Goal: Transaction & Acquisition: Purchase product/service

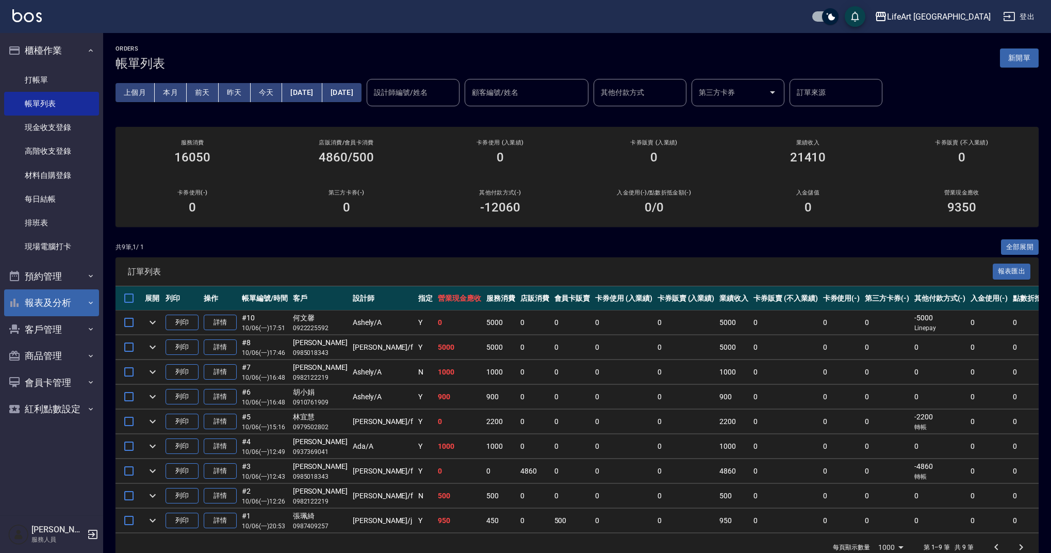
click at [56, 305] on button "報表及分析" at bounding box center [51, 302] width 95 height 27
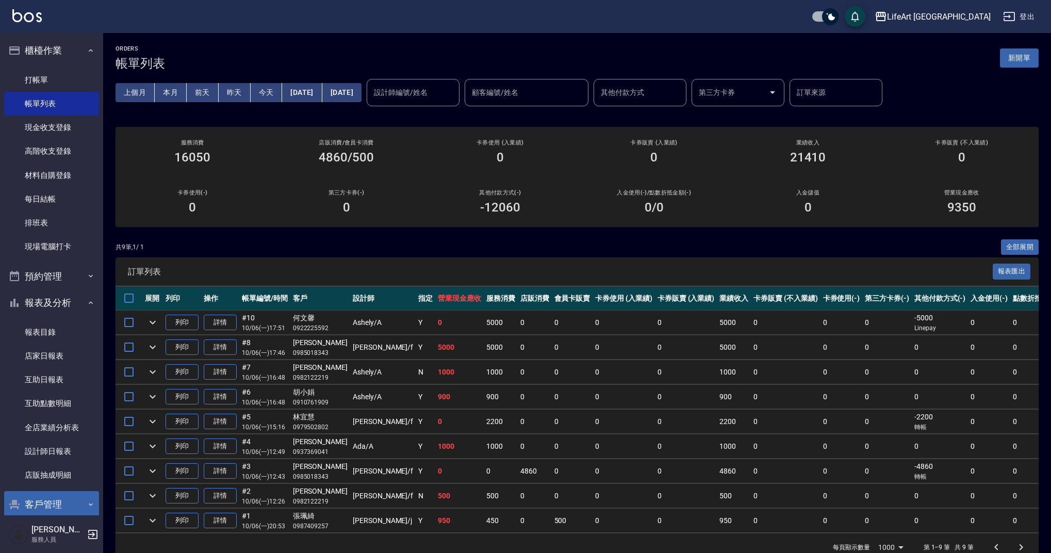
click at [61, 509] on button "客戶管理" at bounding box center [51, 504] width 95 height 27
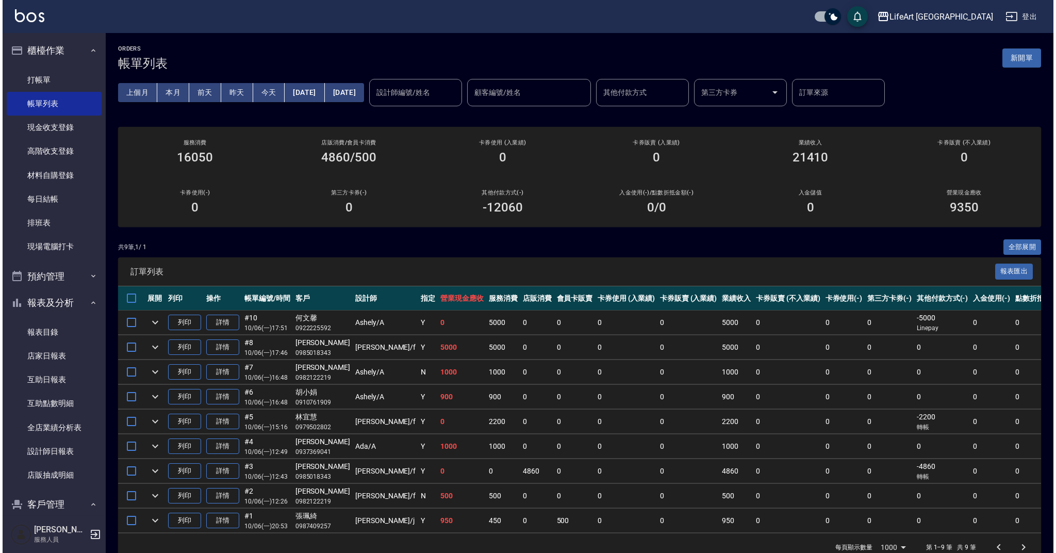
scroll to position [151, 0]
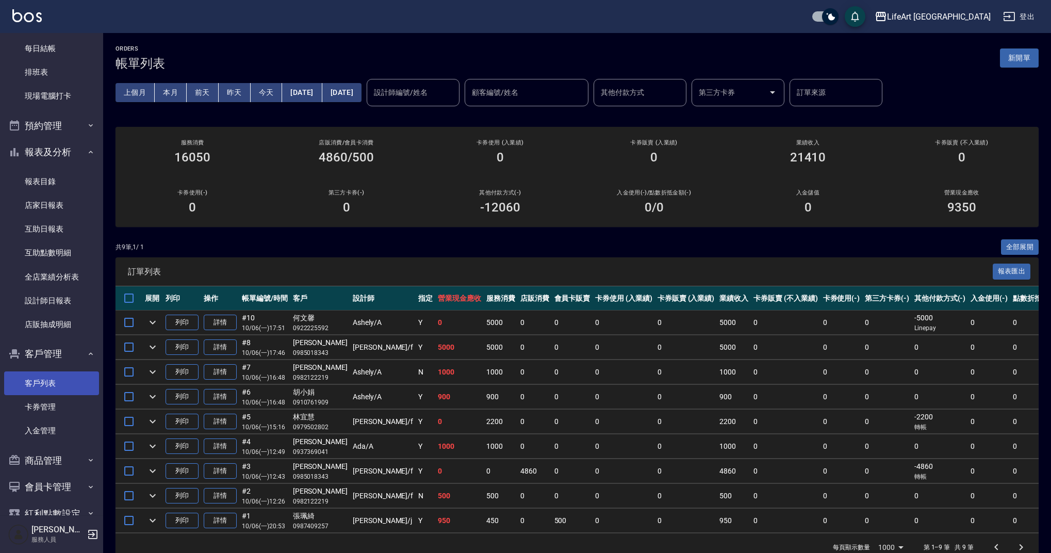
click at [72, 379] on link "客戶列表" at bounding box center [51, 383] width 95 height 24
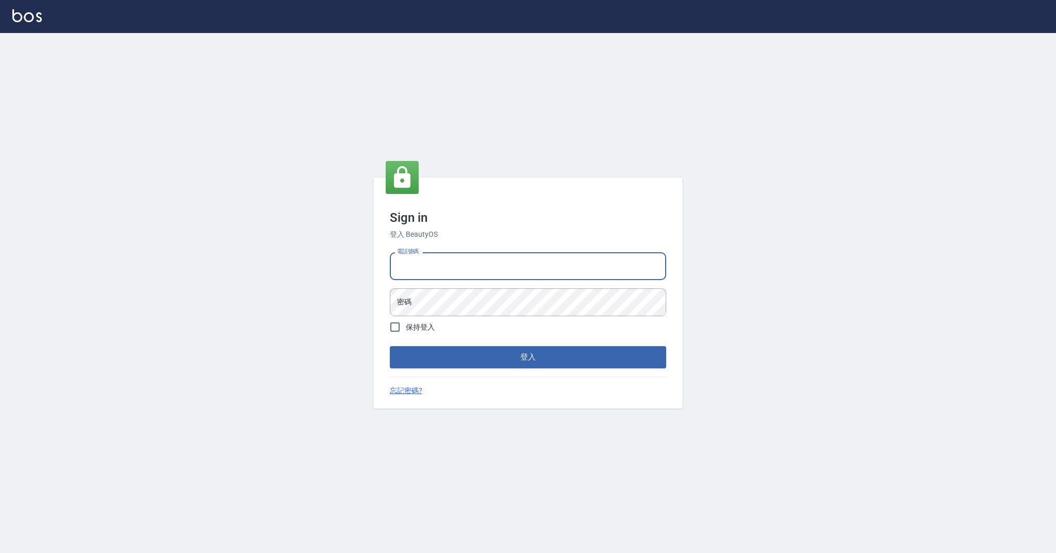
type input "0989368139"
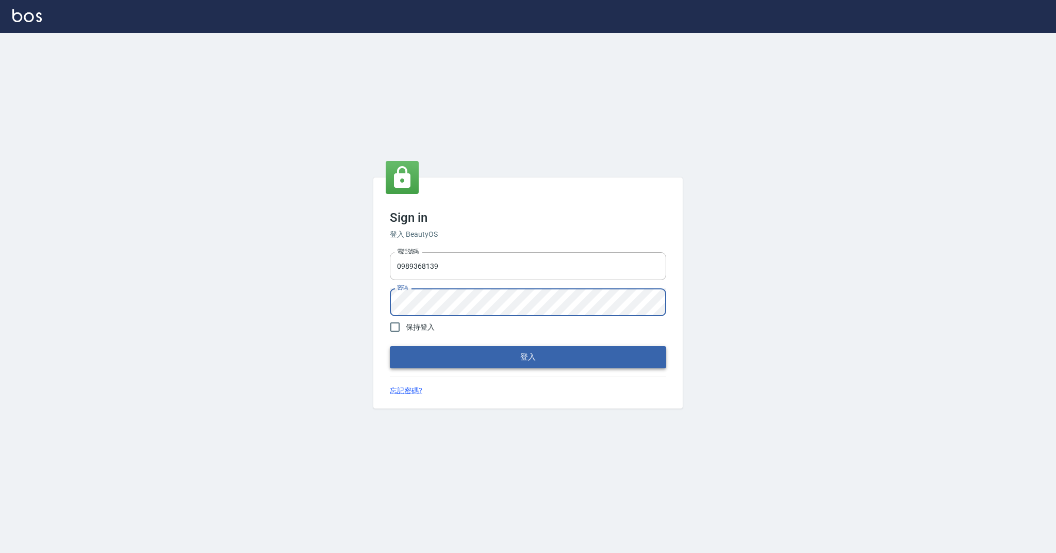
click at [428, 359] on button "登入" at bounding box center [528, 357] width 276 height 22
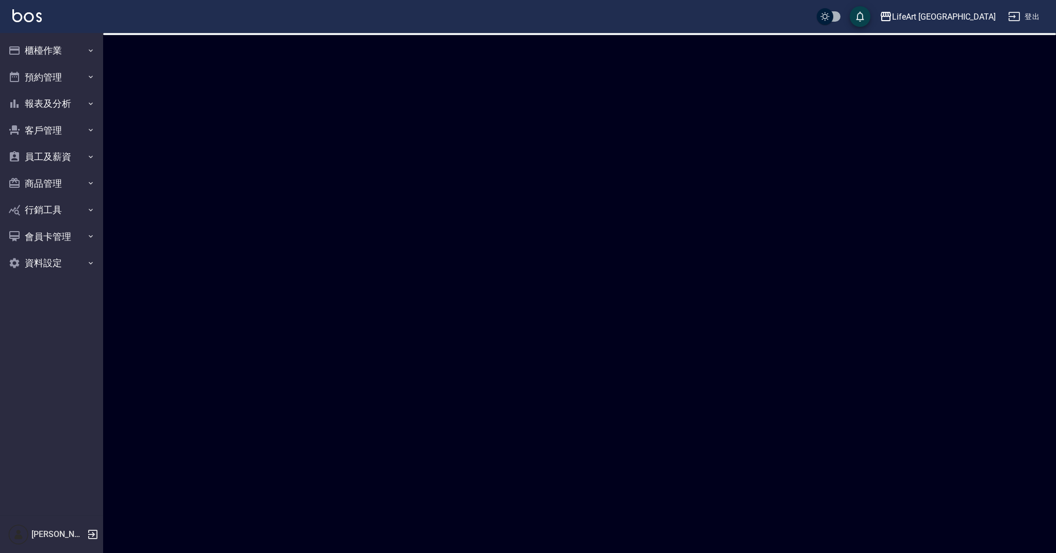
checkbox input "true"
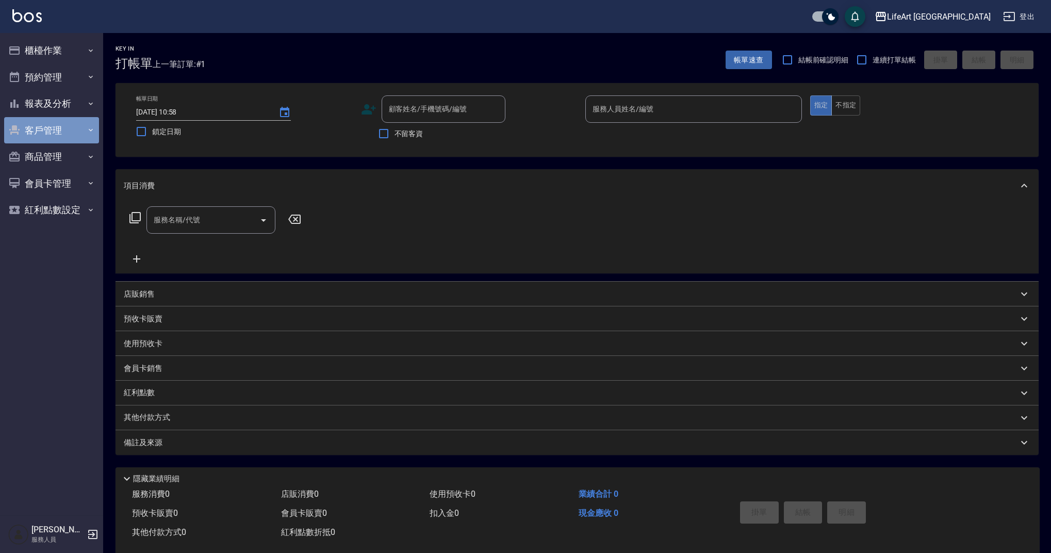
click at [58, 136] on button "客戶管理" at bounding box center [51, 130] width 95 height 27
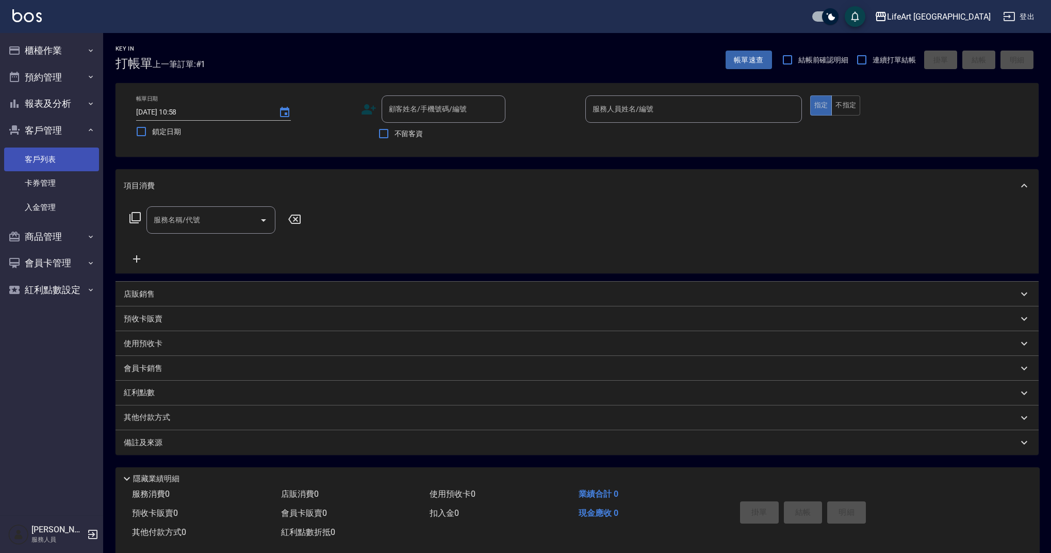
click at [66, 158] on link "客戶列表" at bounding box center [51, 160] width 95 height 24
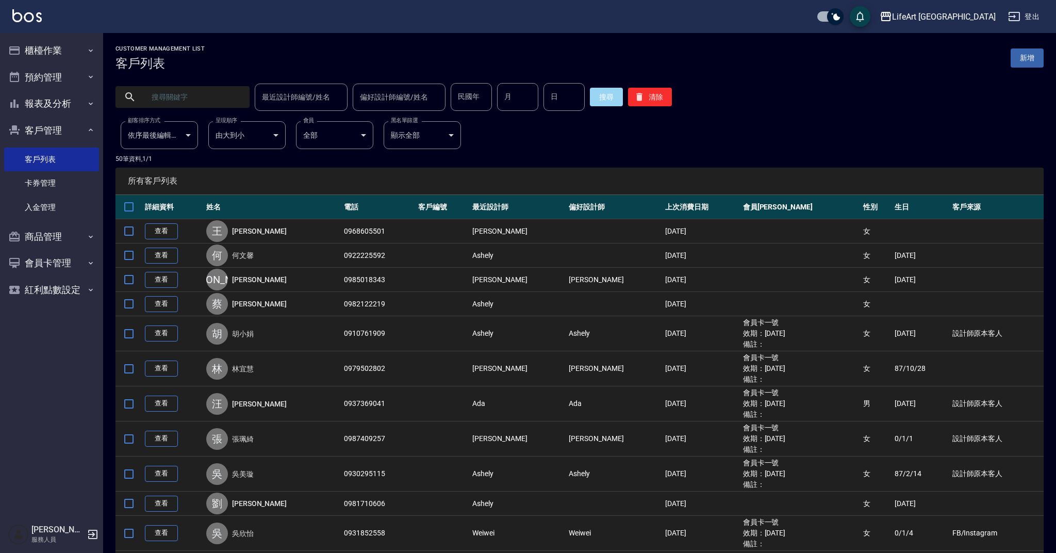
click at [218, 95] on input "text" at bounding box center [192, 97] width 97 height 28
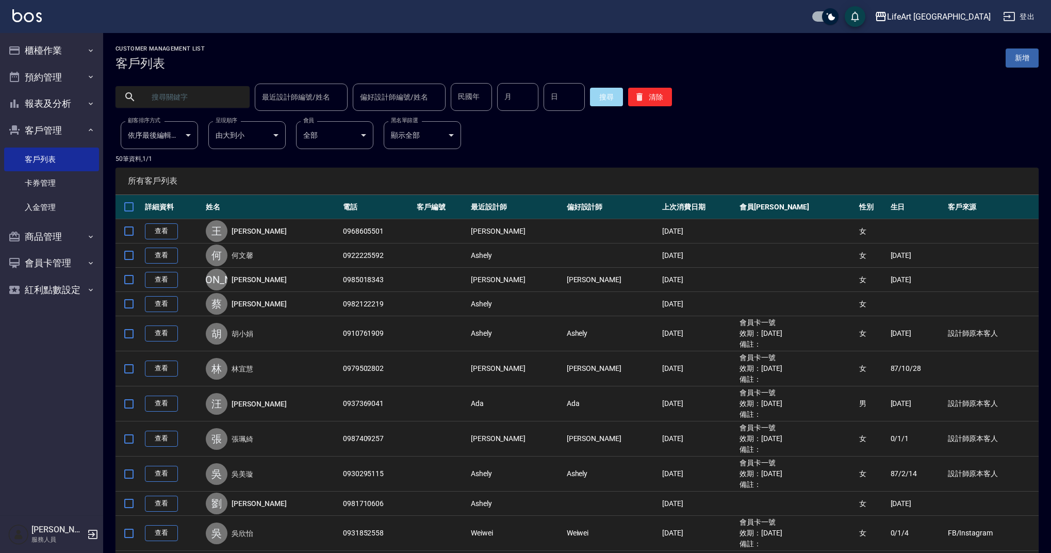
click at [218, 95] on input "text" at bounding box center [192, 97] width 97 height 28
type input "0916009046"
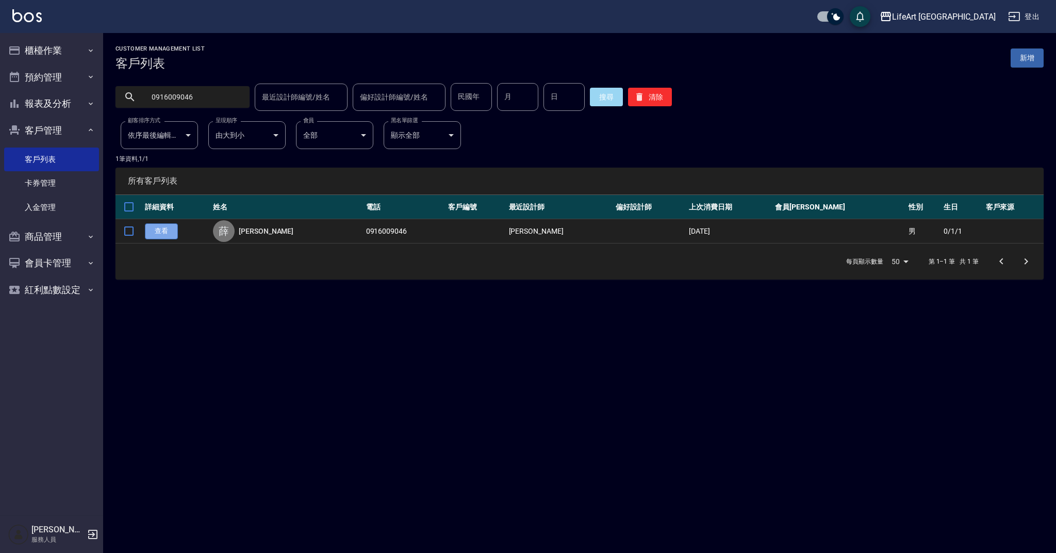
click at [167, 232] on link "查看" at bounding box center [161, 231] width 33 height 16
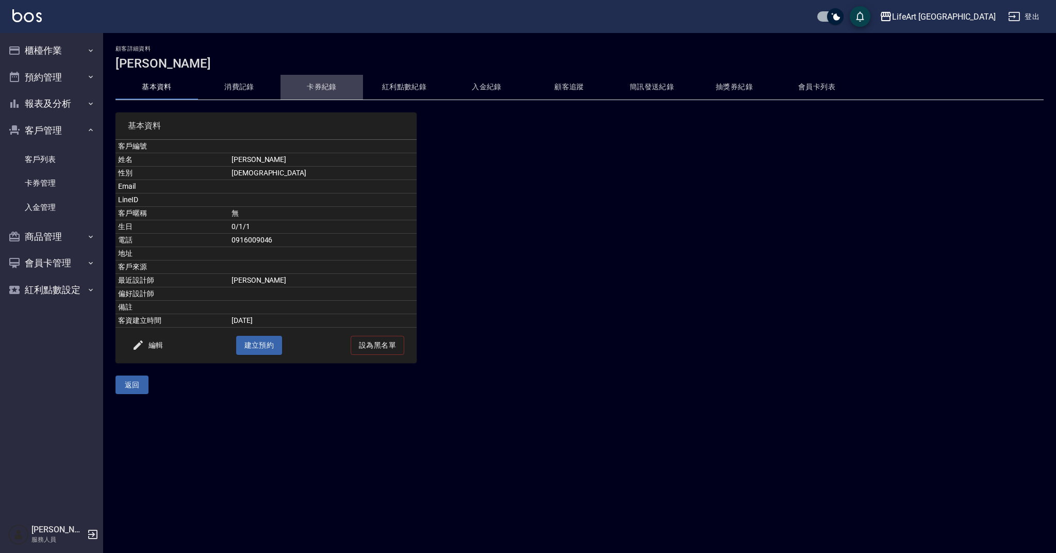
click at [327, 82] on button "卡券紀錄" at bounding box center [322, 87] width 83 height 25
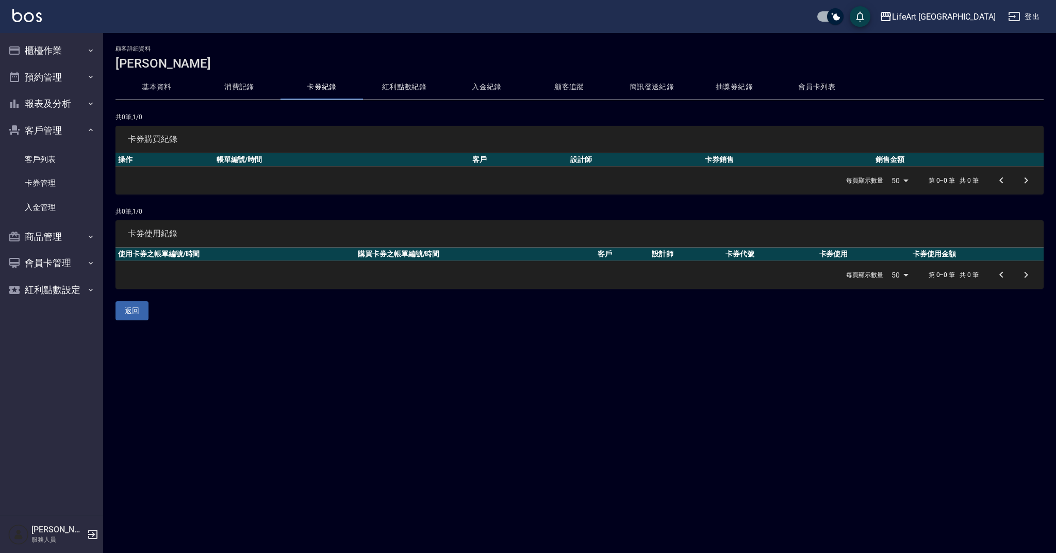
click at [805, 88] on button "會員卡列表" at bounding box center [817, 87] width 83 height 25
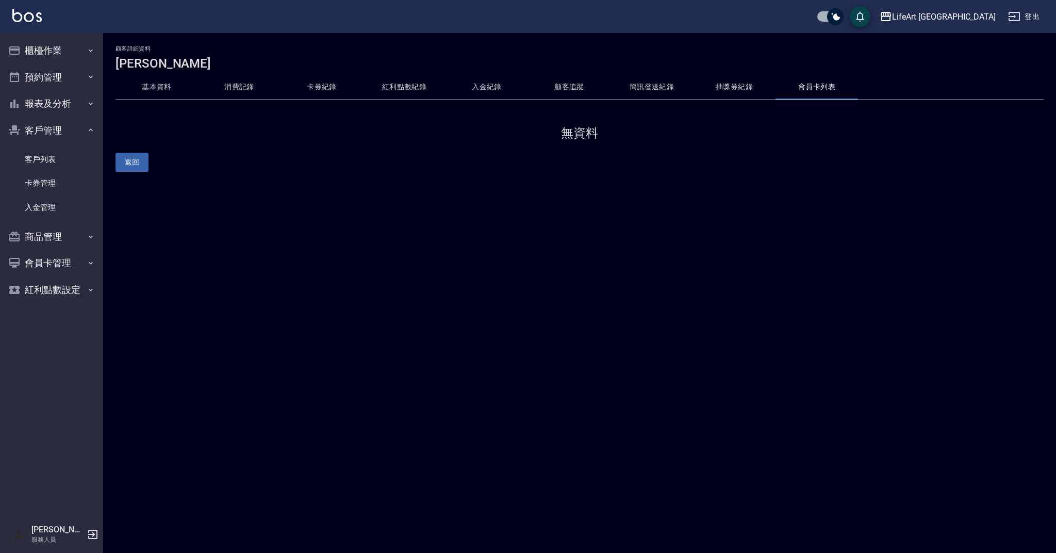
click at [227, 86] on button "消費記錄" at bounding box center [239, 87] width 83 height 25
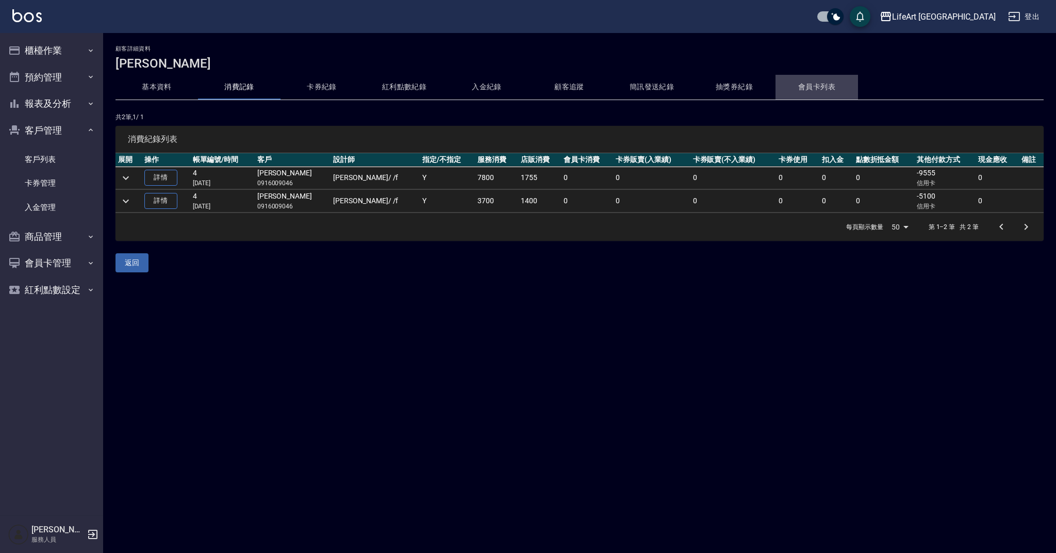
click at [812, 89] on button "會員卡列表" at bounding box center [817, 87] width 83 height 25
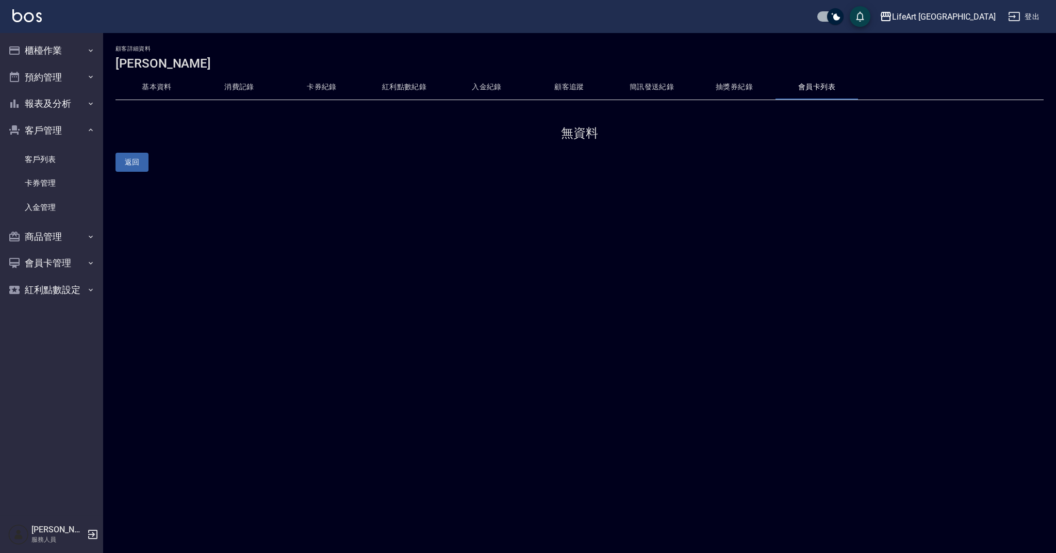
click at [247, 88] on button "消費記錄" at bounding box center [239, 87] width 83 height 25
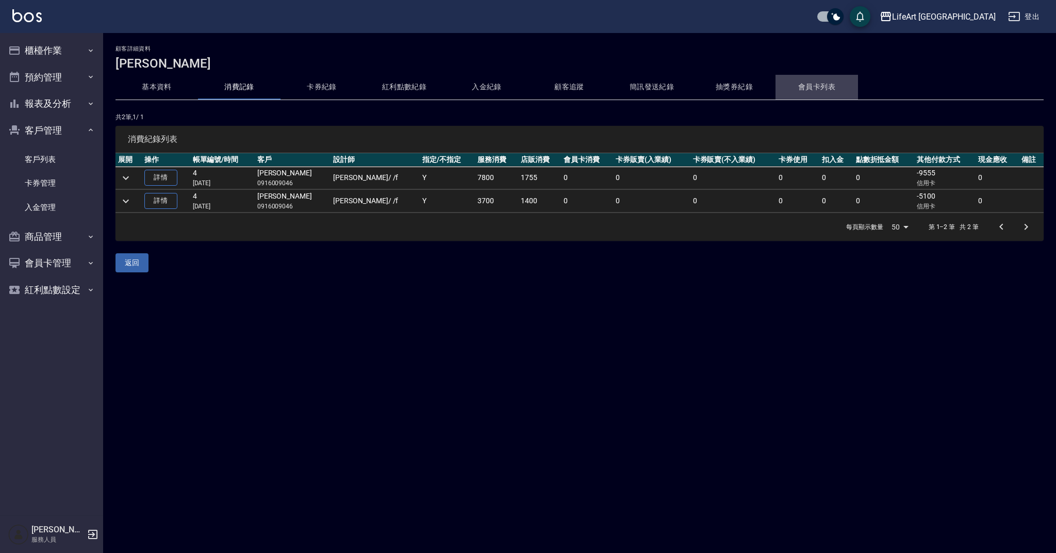
click at [815, 87] on button "會員卡列表" at bounding box center [817, 87] width 83 height 25
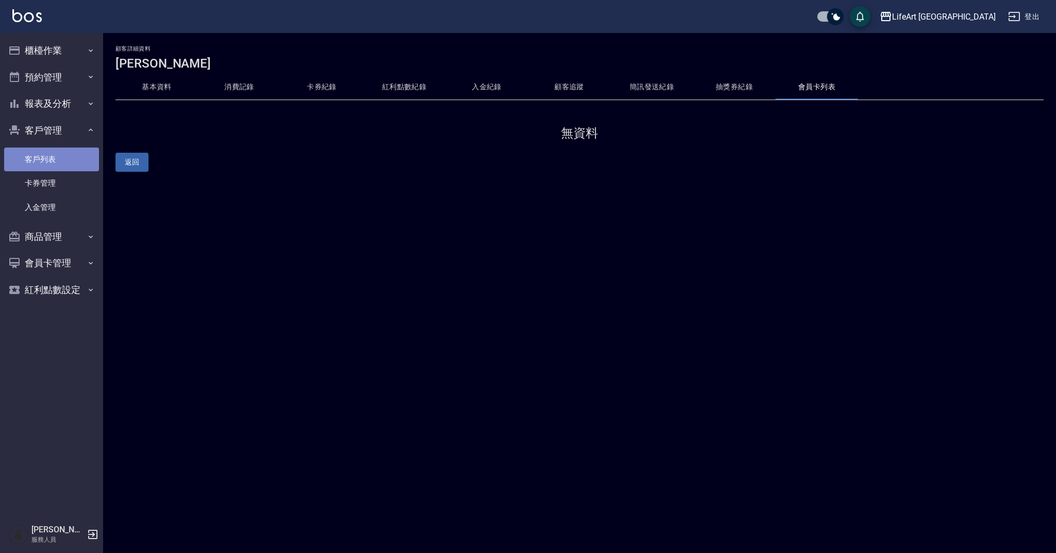
click at [86, 150] on link "客戶列表" at bounding box center [51, 160] width 95 height 24
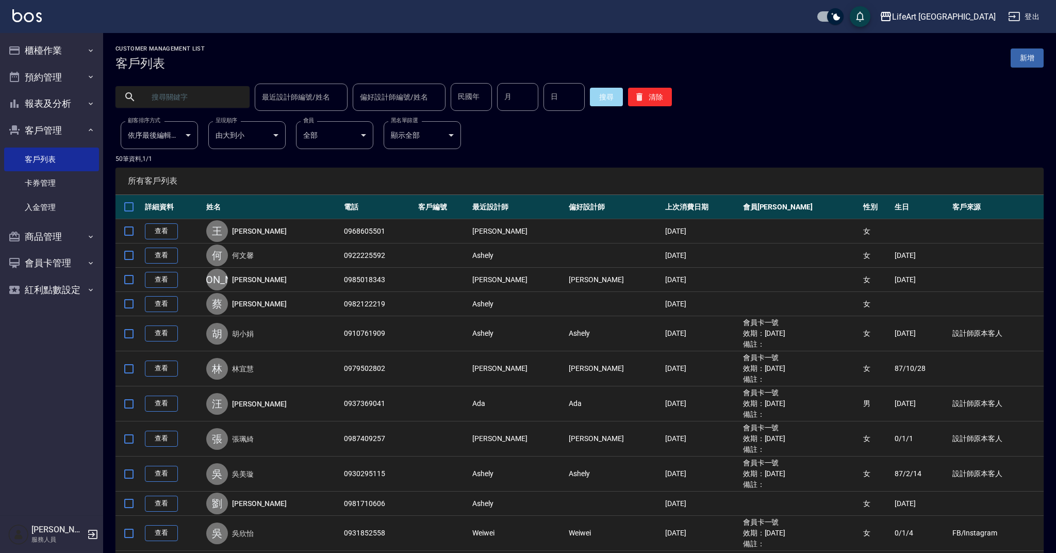
click at [187, 99] on input "text" at bounding box center [192, 97] width 97 height 28
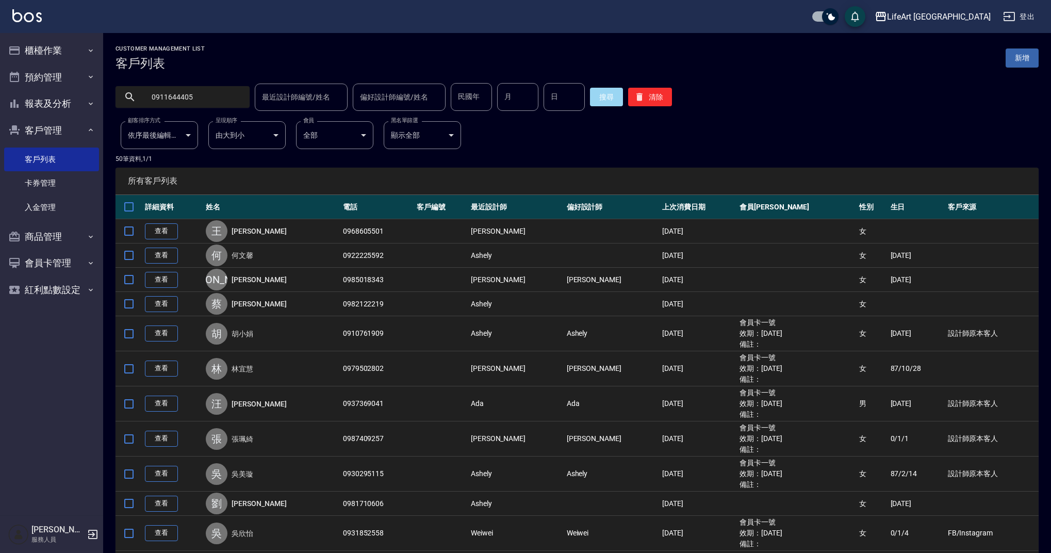
type input "0911644405"
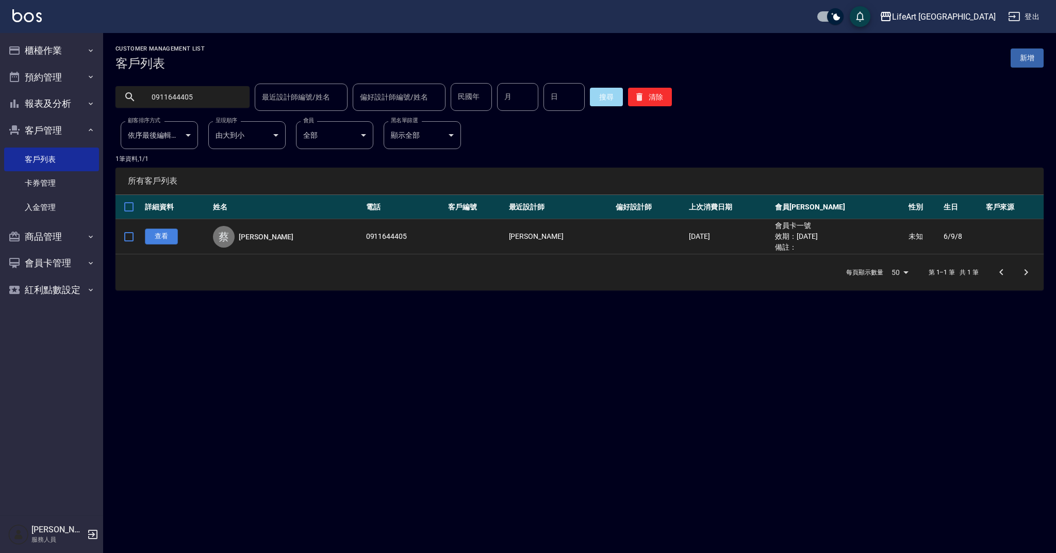
click at [156, 239] on link "查看" at bounding box center [161, 237] width 33 height 16
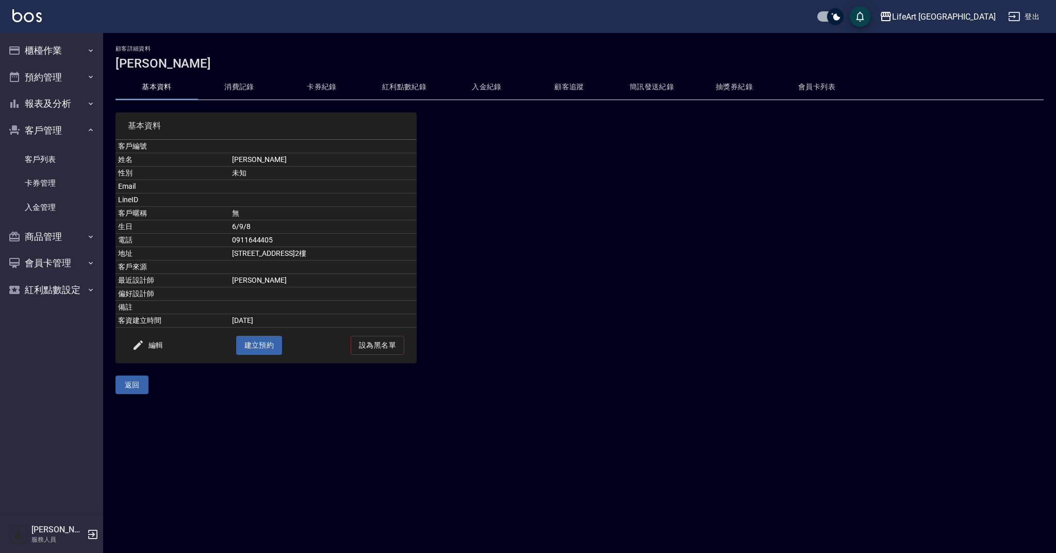
click at [239, 84] on button "消費記錄" at bounding box center [239, 87] width 83 height 25
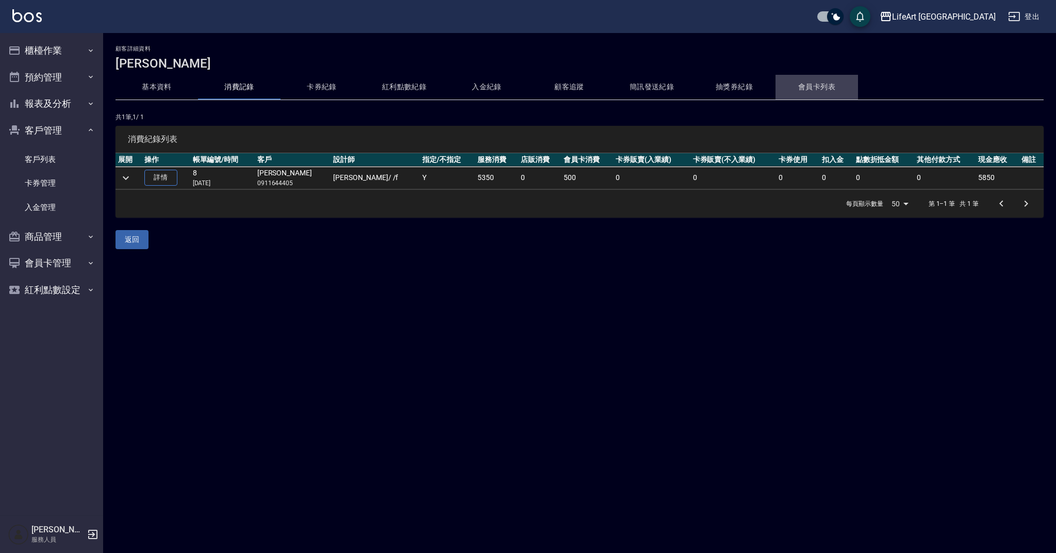
click at [789, 90] on button "會員卡列表" at bounding box center [817, 87] width 83 height 25
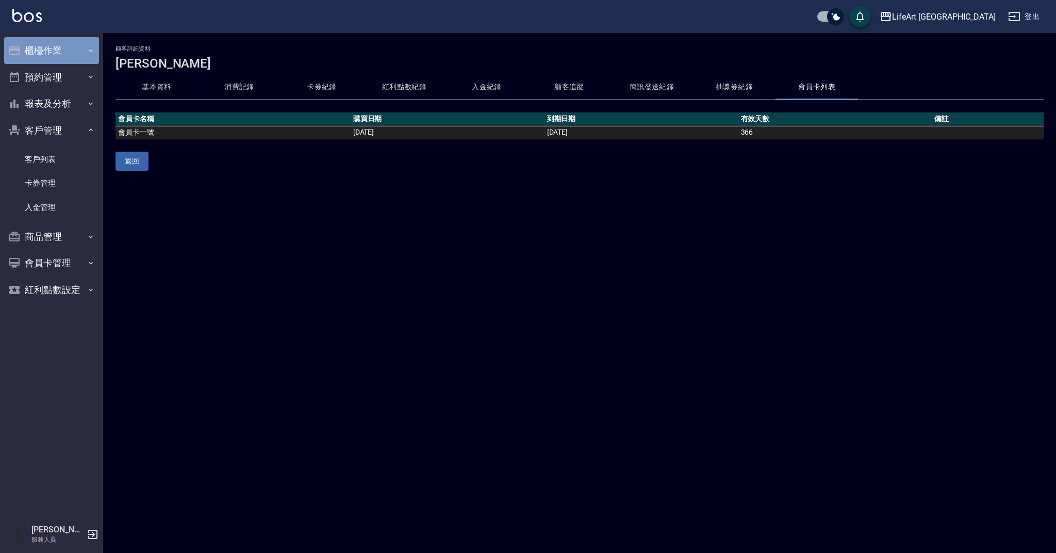
click at [30, 56] on button "櫃檯作業" at bounding box center [51, 50] width 95 height 27
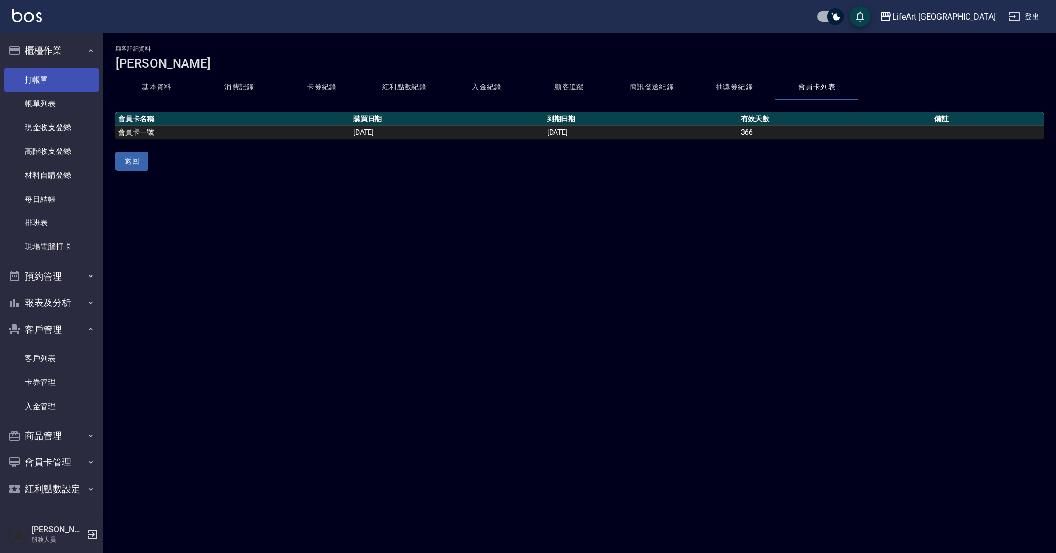
click at [38, 84] on link "打帳單" at bounding box center [51, 80] width 95 height 24
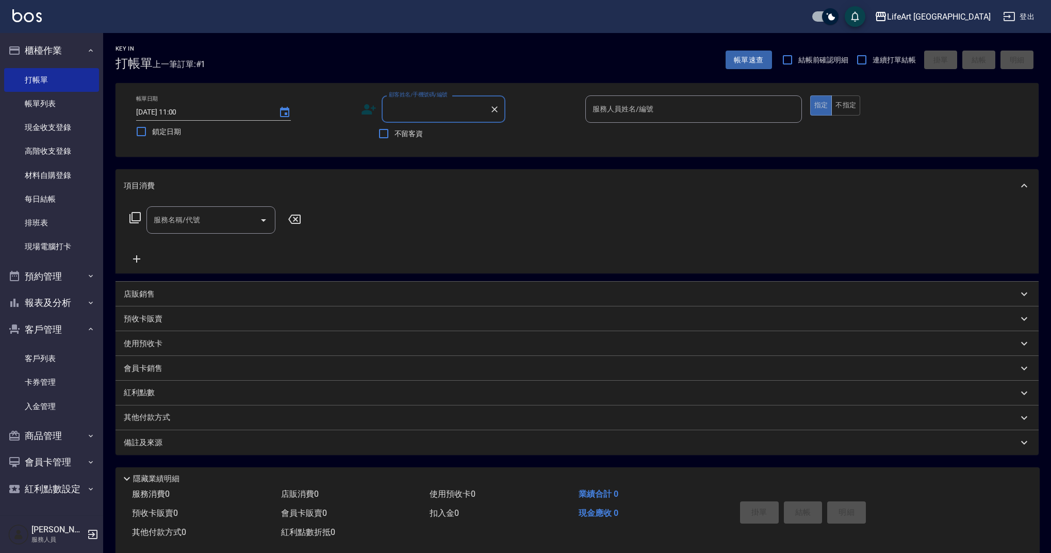
click at [460, 108] on input "顧客姓名/手機號碼/編號" at bounding box center [435, 109] width 99 height 18
type input "h"
click at [473, 152] on li "[PERSON_NAME]/0911644405/null" at bounding box center [444, 152] width 124 height 17
type input "[PERSON_NAME]/0911644405/null"
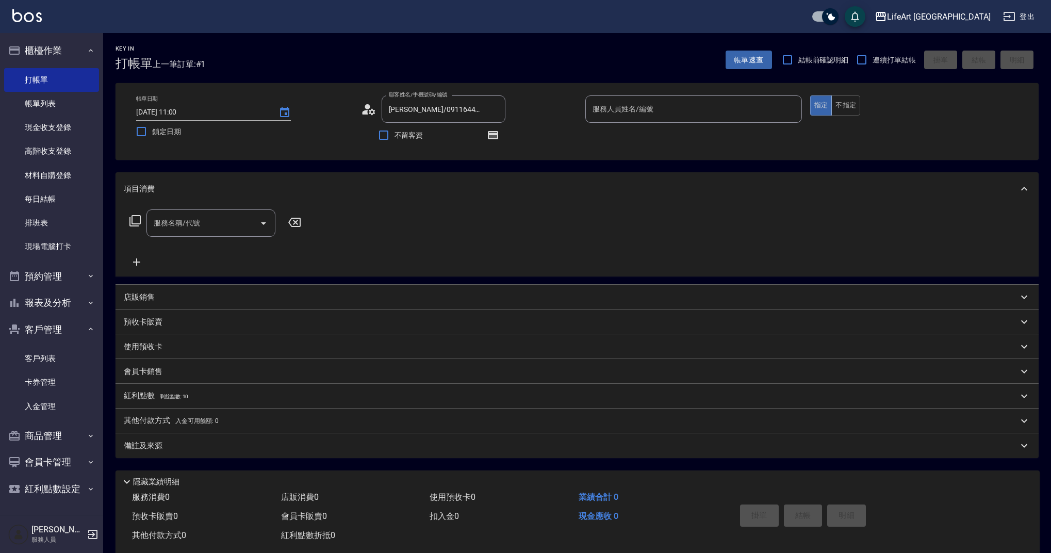
click at [369, 108] on circle at bounding box center [367, 106] width 5 height 5
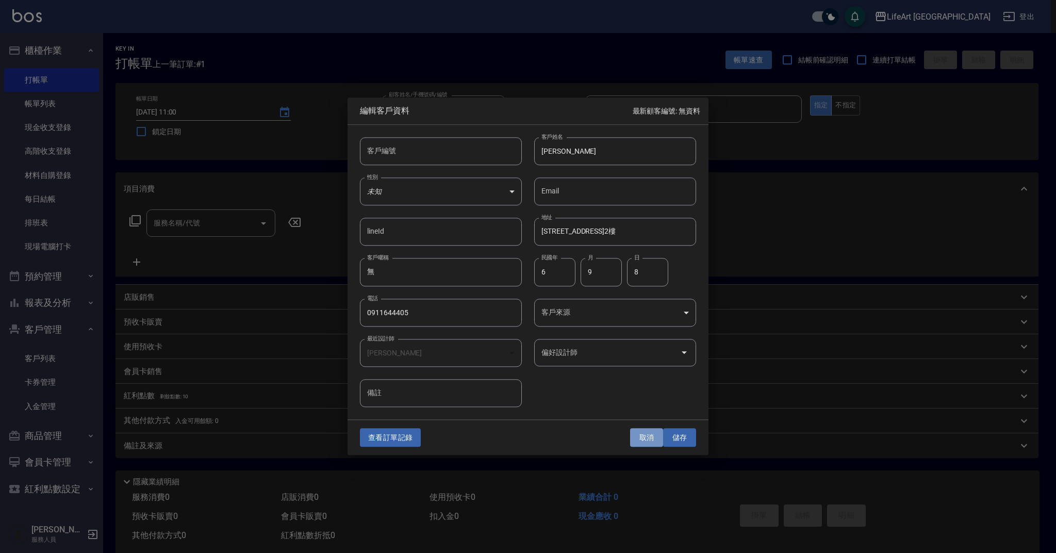
click at [644, 435] on button "取消" at bounding box center [646, 437] width 33 height 19
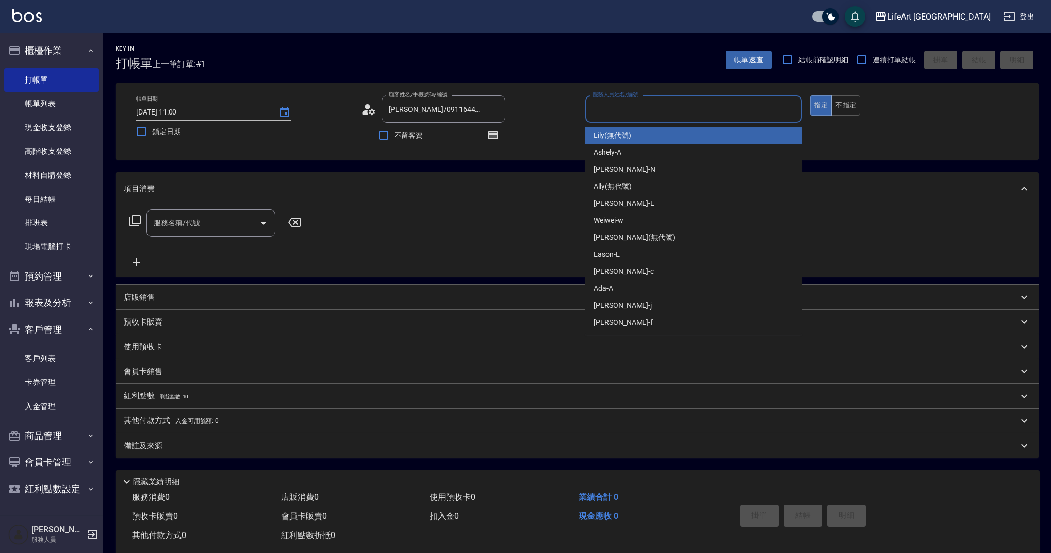
click at [688, 109] on input "服務人員姓名/編號" at bounding box center [693, 109] width 207 height 18
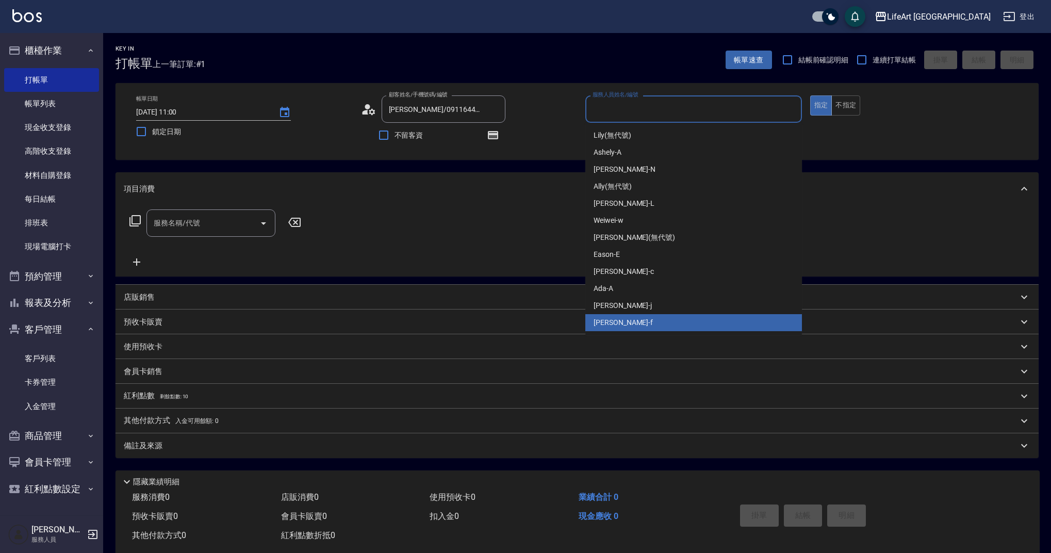
click at [645, 318] on div "Finney -f" at bounding box center [693, 322] width 217 height 17
type input "Finney-f"
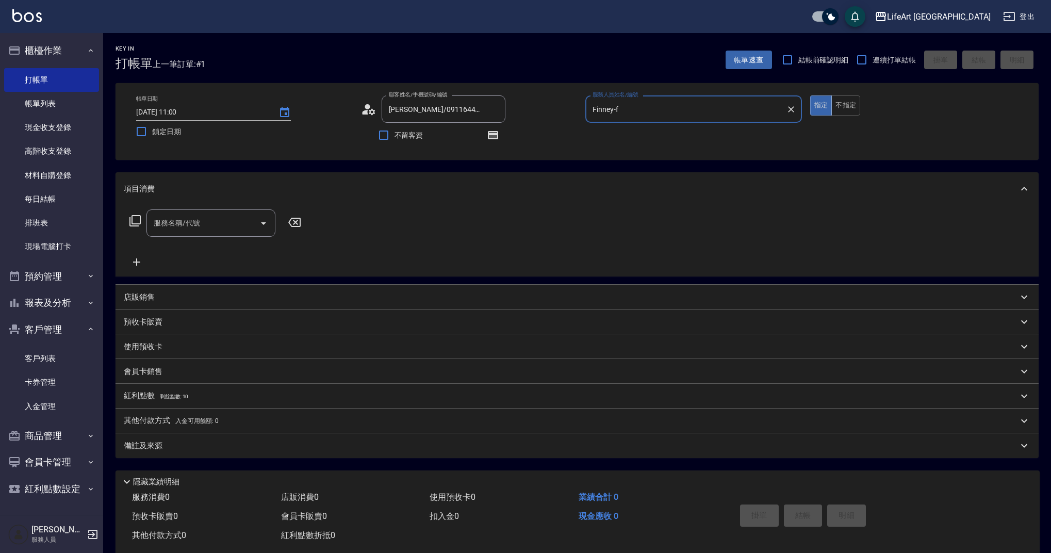
click at [184, 223] on input "服務名稱/代號" at bounding box center [203, 223] width 104 height 18
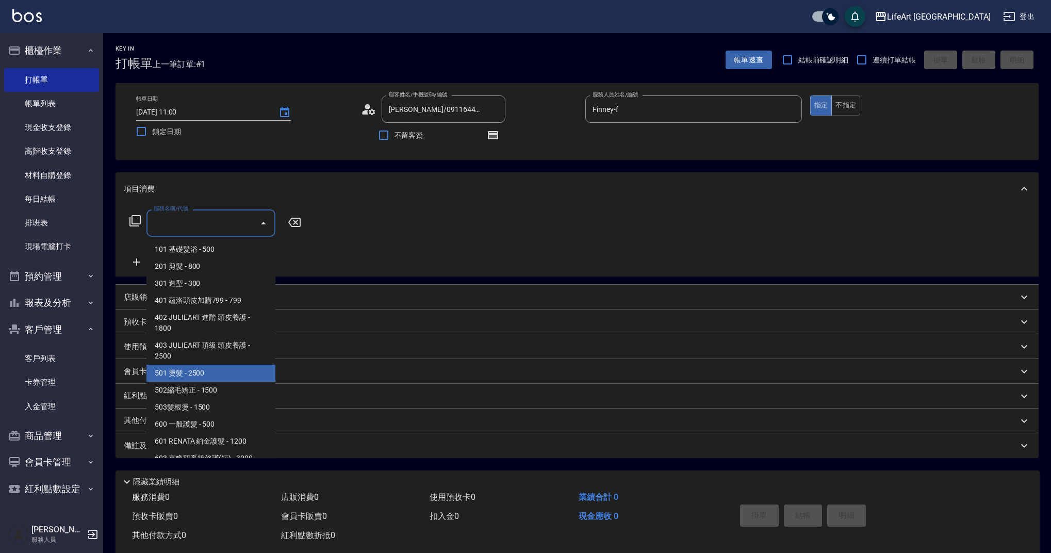
click at [135, 297] on p "店販銷售" at bounding box center [139, 297] width 31 height 11
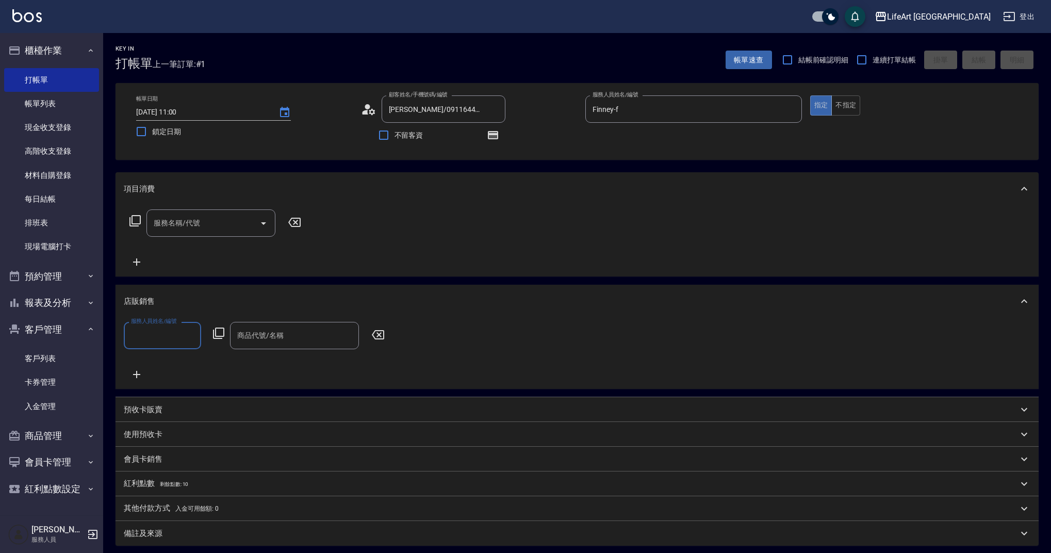
click at [174, 345] on input "服務人員姓名/編號" at bounding box center [162, 336] width 68 height 18
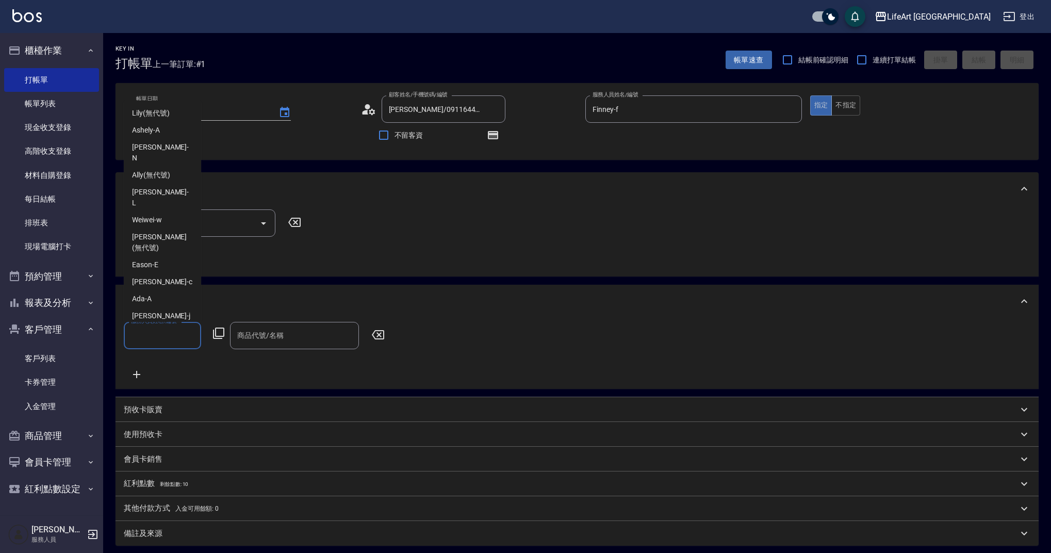
click at [168, 324] on div "Finney -f" at bounding box center [162, 332] width 77 height 17
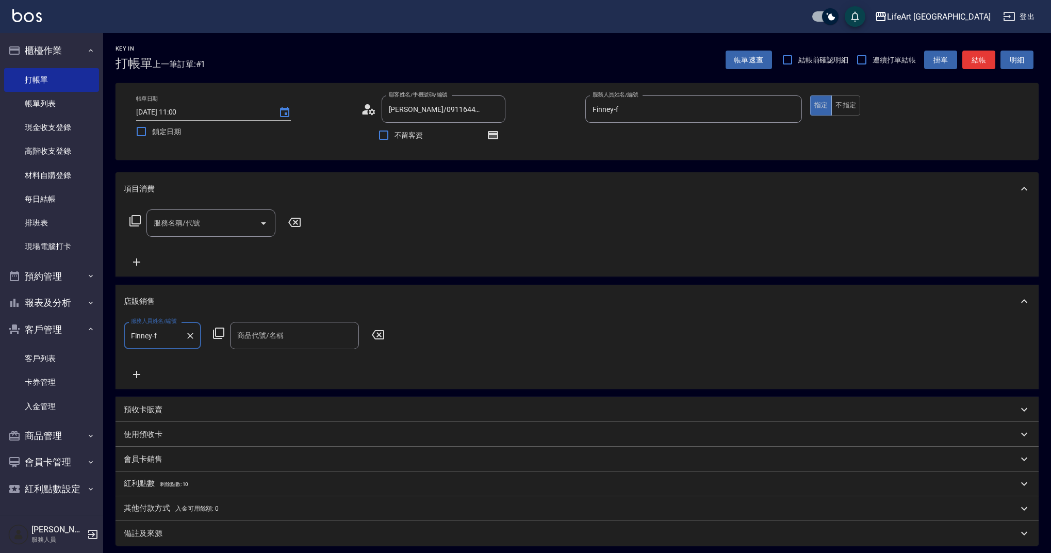
type input "Finney-f"
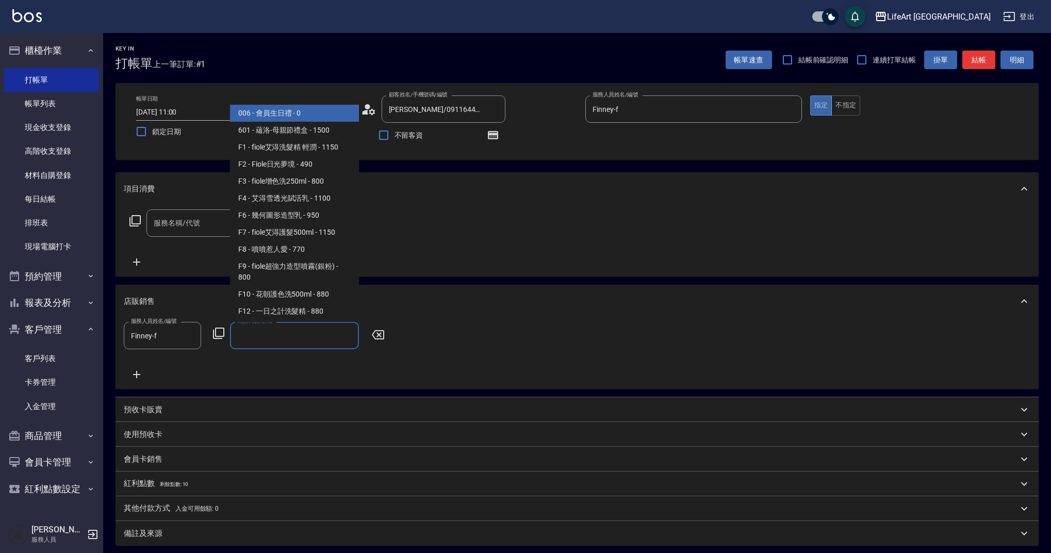
click at [288, 339] on input "商品代號/名稱" at bounding box center [295, 336] width 120 height 18
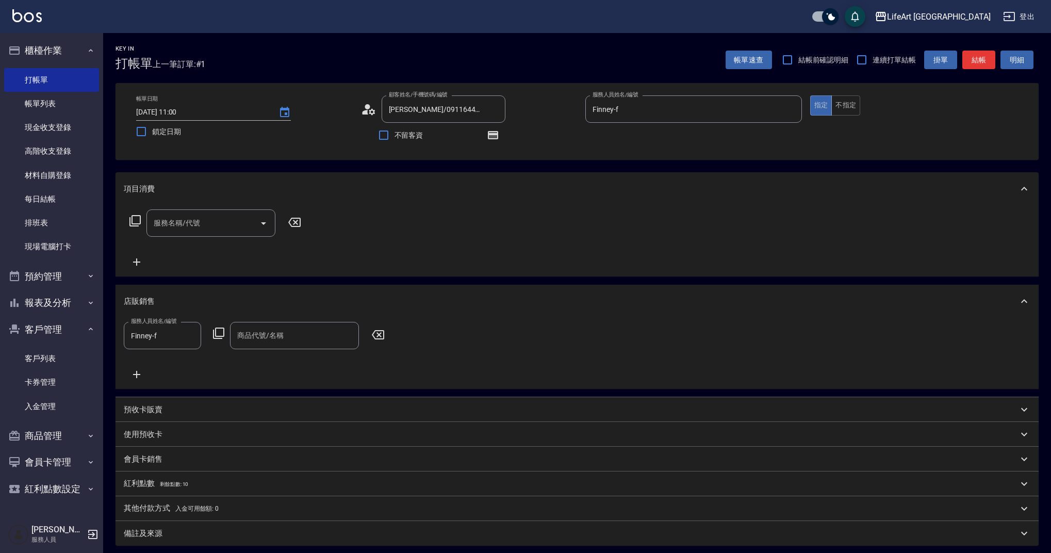
click at [453, 226] on div "服務名稱/代號 服務名稱/代號" at bounding box center [577, 240] width 923 height 71
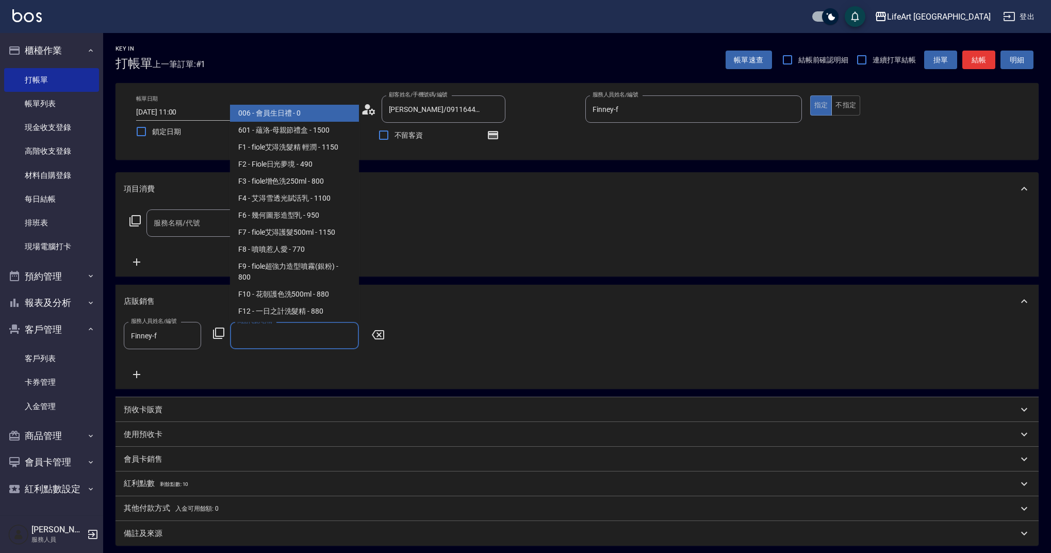
click at [253, 335] on input "商品代號/名稱" at bounding box center [295, 336] width 120 height 18
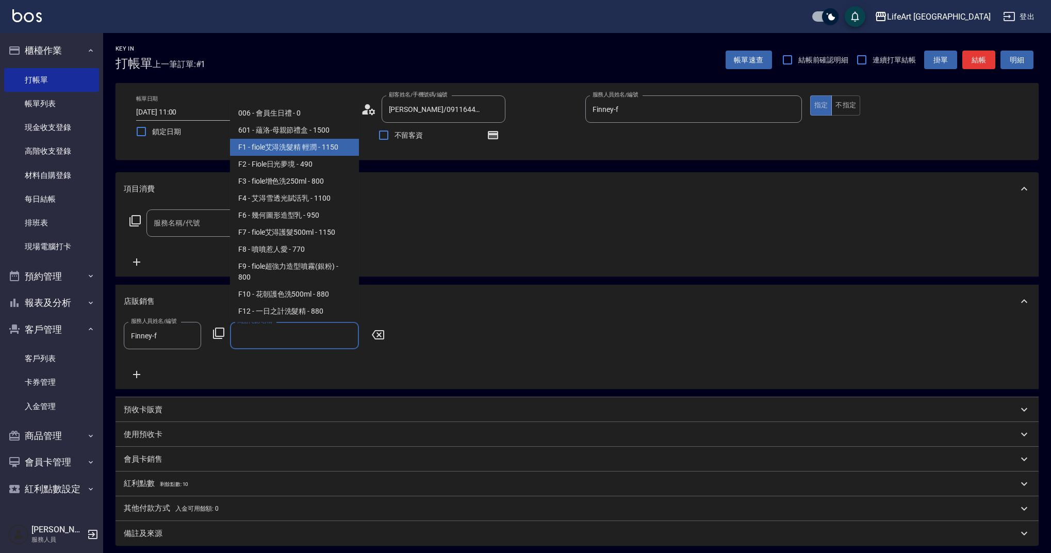
click at [293, 148] on span "F1 - fiole艾淂洗髮精 輕潤 - 1150" at bounding box center [294, 147] width 129 height 17
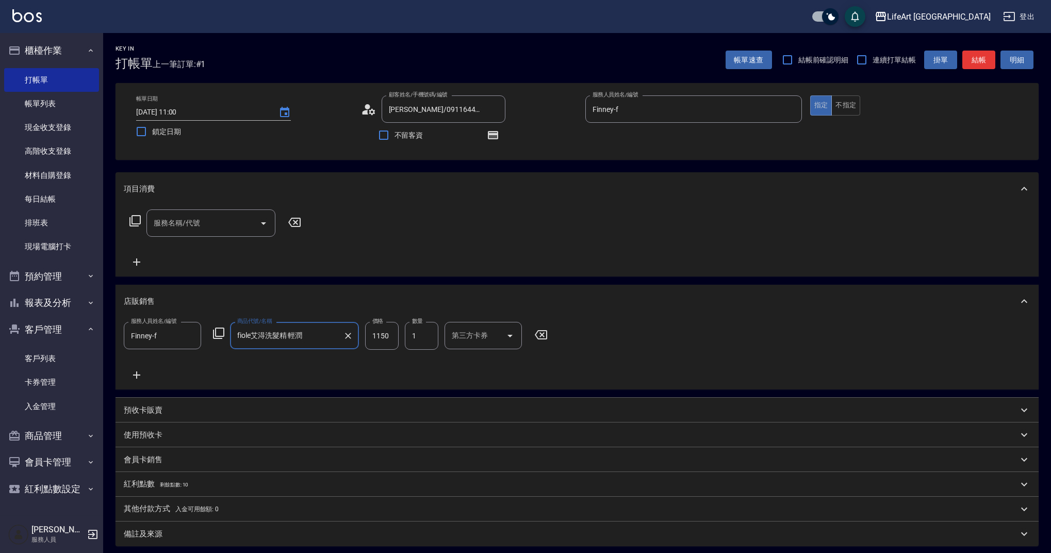
type input "fiole艾淂洗髮精 輕潤"
click at [395, 340] on input "1150" at bounding box center [382, 336] width 34 height 28
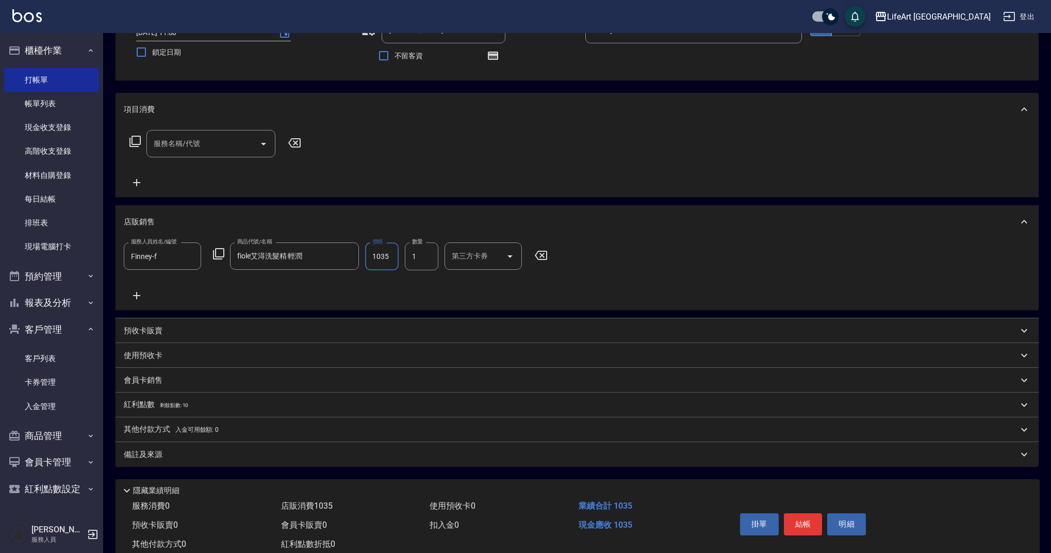
scroll to position [110, 0]
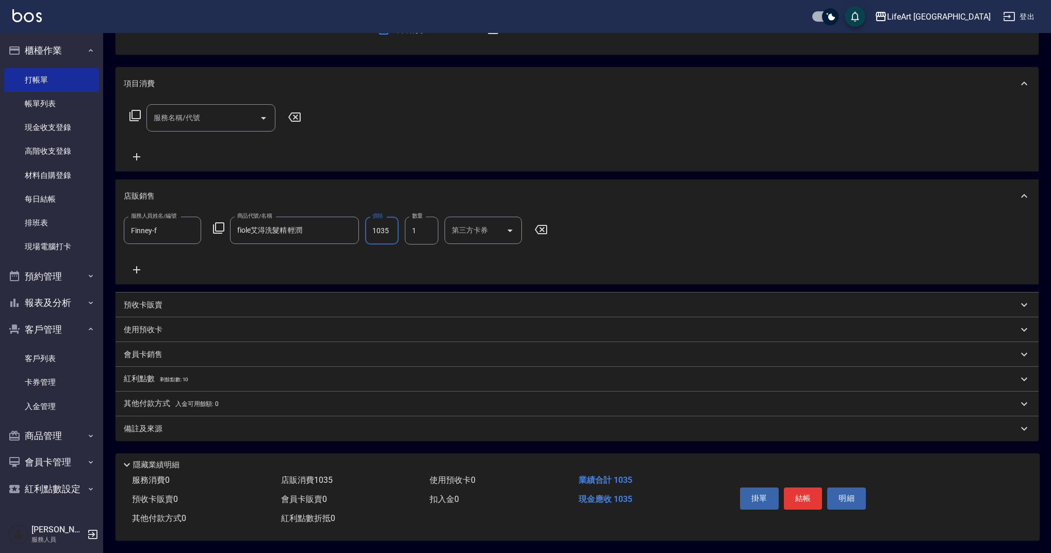
type input "1035"
click at [182, 428] on div "備註及來源" at bounding box center [571, 429] width 894 height 11
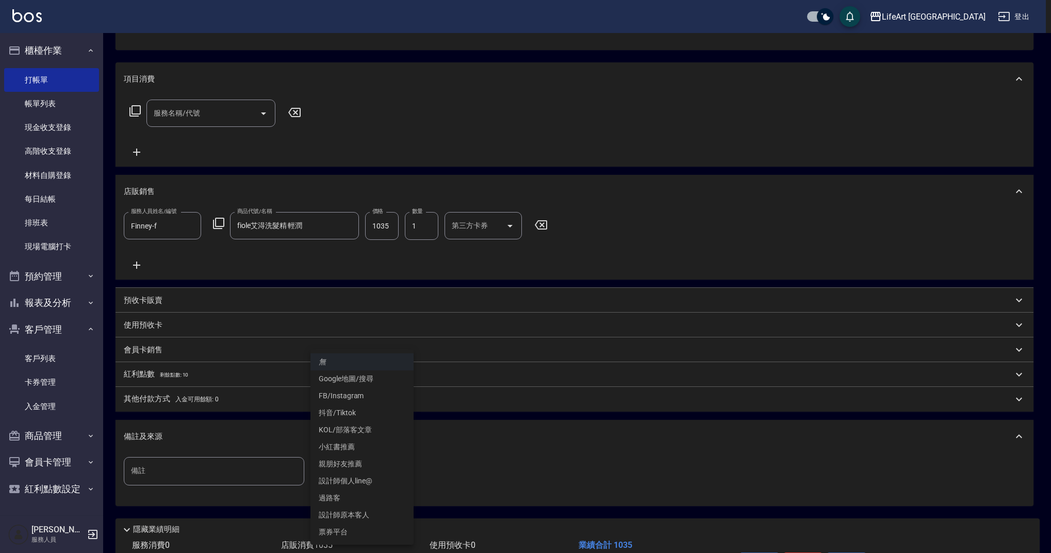
click at [333, 469] on body "LifeArt 蘆洲 登出 櫃檯作業 打帳單 帳單列表 現金收支登錄 高階收支登錄 材料自購登錄 每日結帳 排班表 現場電腦打卡 預約管理 預約管理 單日預約…" at bounding box center [525, 254] width 1051 height 728
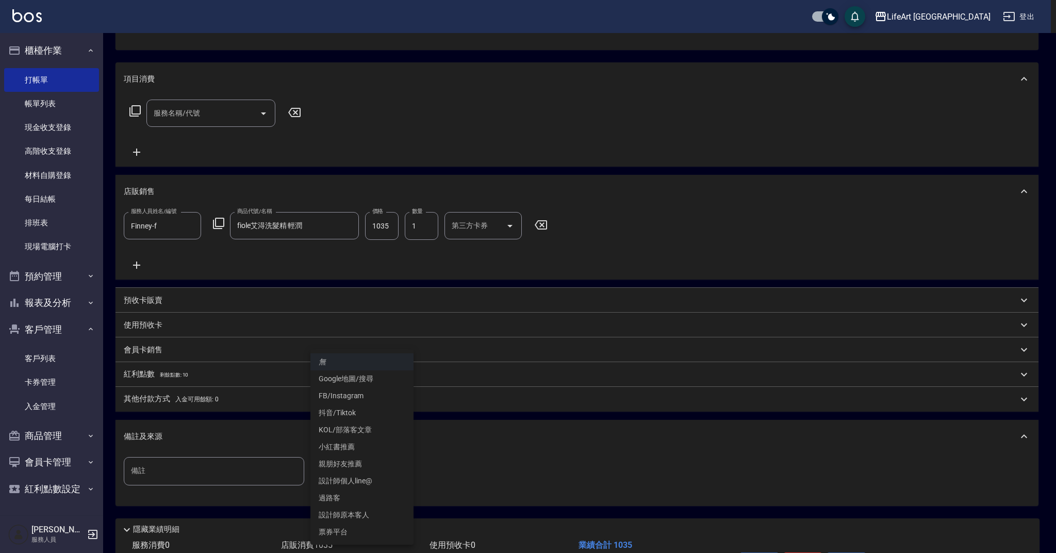
click at [376, 518] on li "設計師原本客人" at bounding box center [362, 515] width 103 height 17
type input "設計師原本客人"
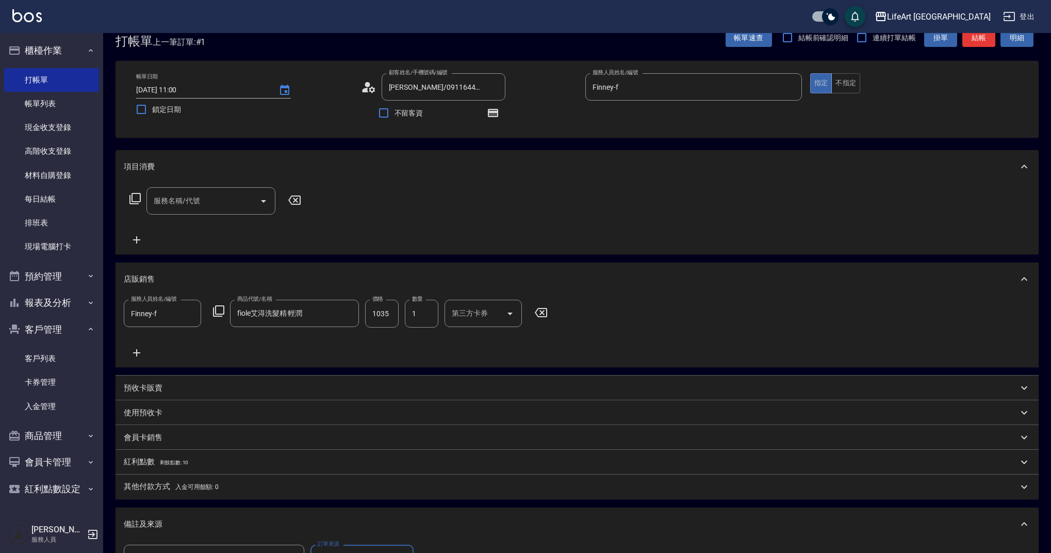
scroll to position [0, 0]
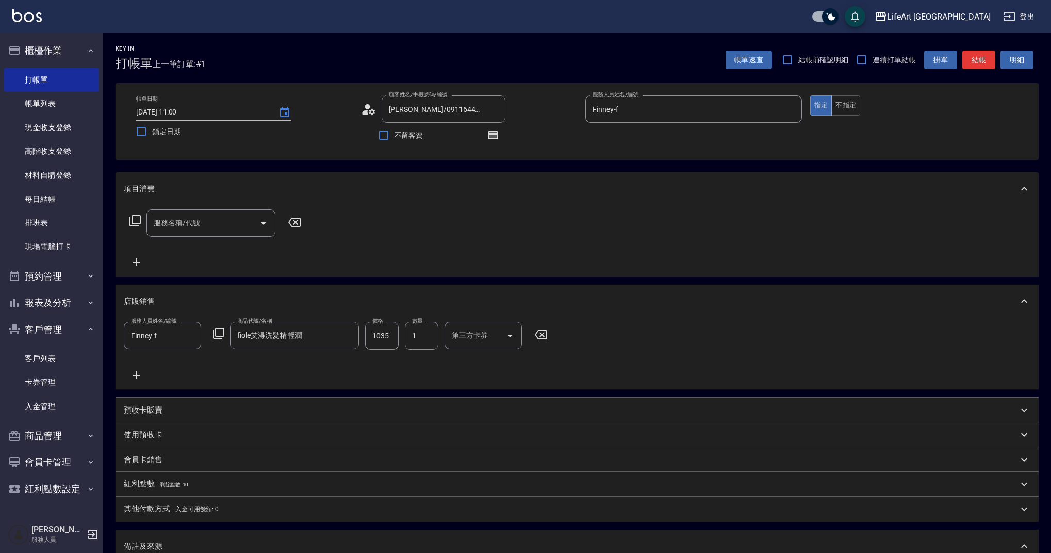
click at [1028, 126] on div "帳單日期 [DATE] 11:00 鎖定日期 顧客姓名/手機號碼/編號 [PERSON_NAME]/0911644405/null 顧客姓名/手機號碼/編號 …" at bounding box center [577, 121] width 923 height 77
click at [982, 56] on button "結帳" at bounding box center [979, 60] width 33 height 19
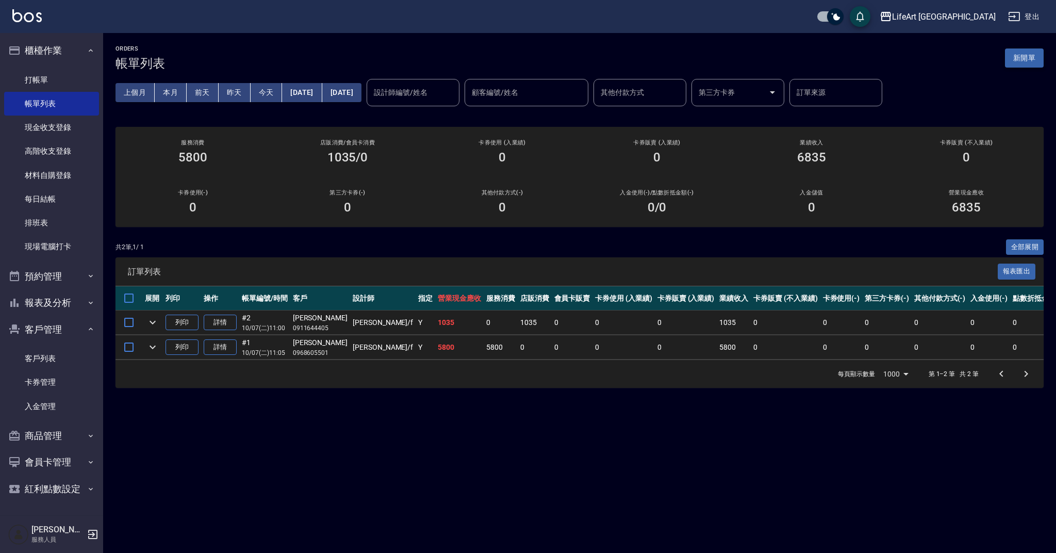
click at [1022, 56] on button "新開單" at bounding box center [1024, 57] width 39 height 19
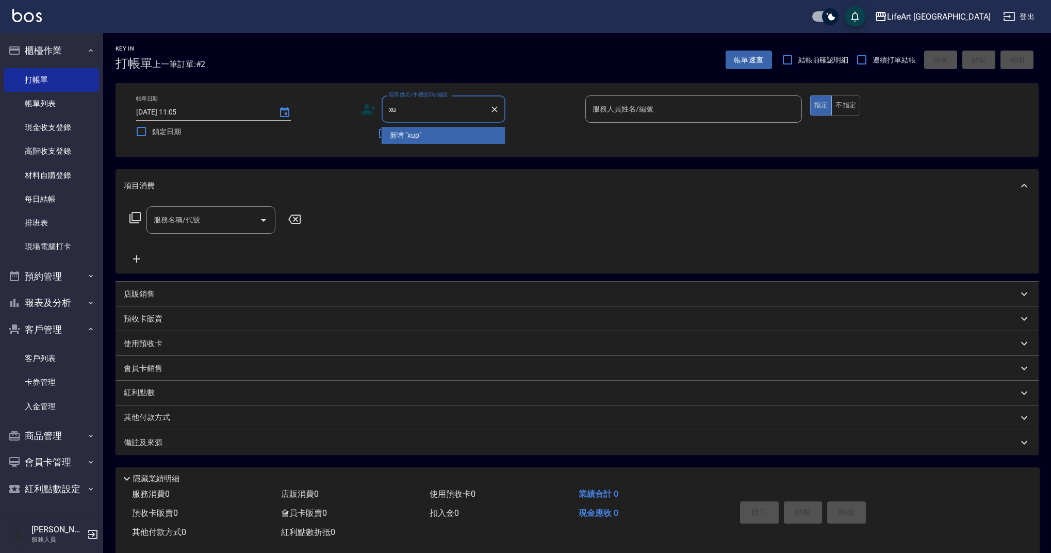
type input "x"
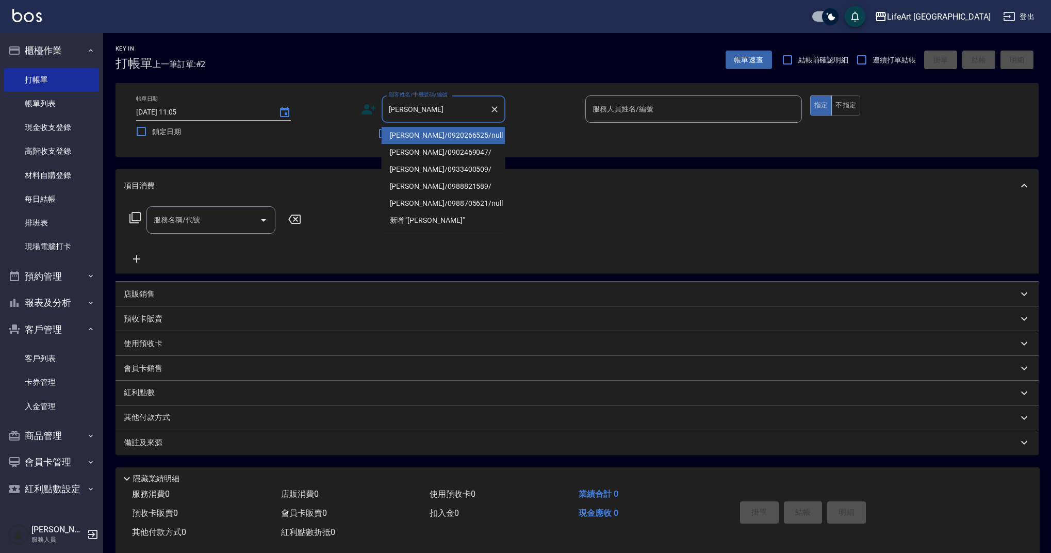
drag, startPoint x: 426, startPoint y: 170, endPoint x: 499, endPoint y: 140, distance: 79.3
click at [426, 170] on li "[PERSON_NAME]/0933400509/" at bounding box center [444, 169] width 124 height 17
type input "[PERSON_NAME]/0933400509/"
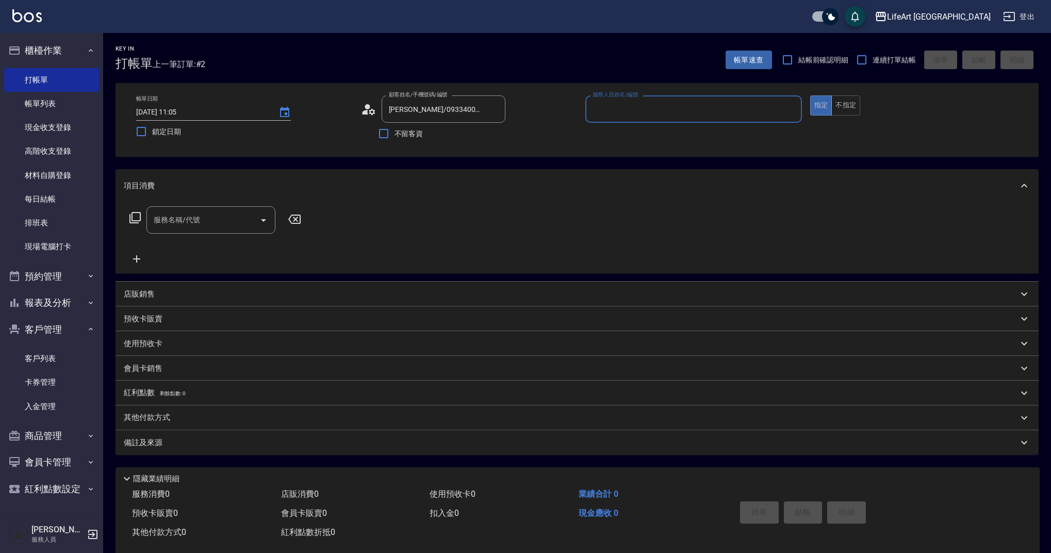
type input "[PERSON_NAME]"
click at [495, 138] on icon "button" at bounding box center [493, 135] width 8 height 6
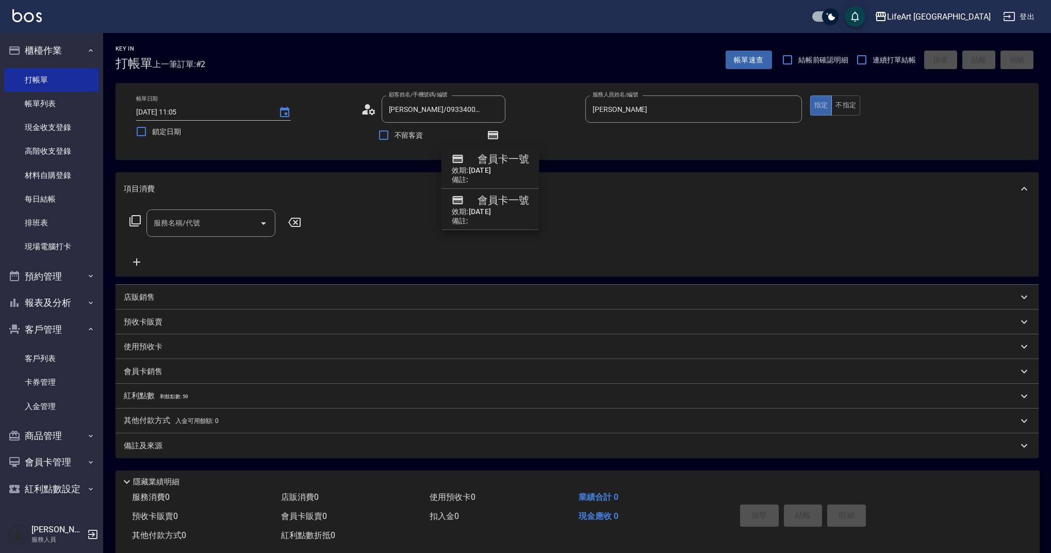
click at [329, 158] on div "帳單日期 [DATE] 11:05 鎖定日期 顧客姓名/手機號碼/編號 [PERSON_NAME]/0933400509/ 顧客姓名/手機號碼/編號 不留客資…" at bounding box center [577, 121] width 923 height 77
click at [367, 106] on circle at bounding box center [367, 106] width 5 height 5
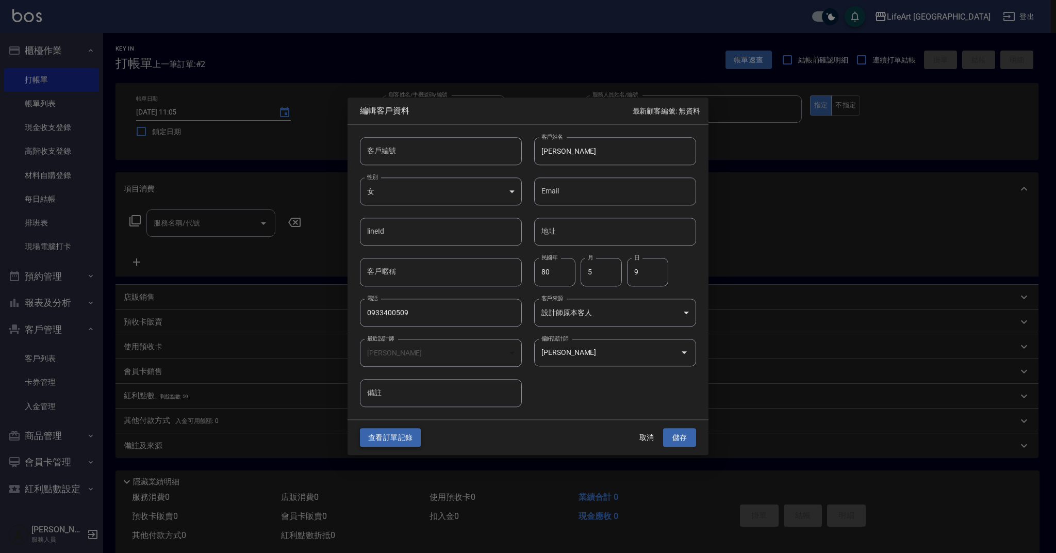
click at [382, 443] on button "查看訂單記錄" at bounding box center [390, 437] width 61 height 19
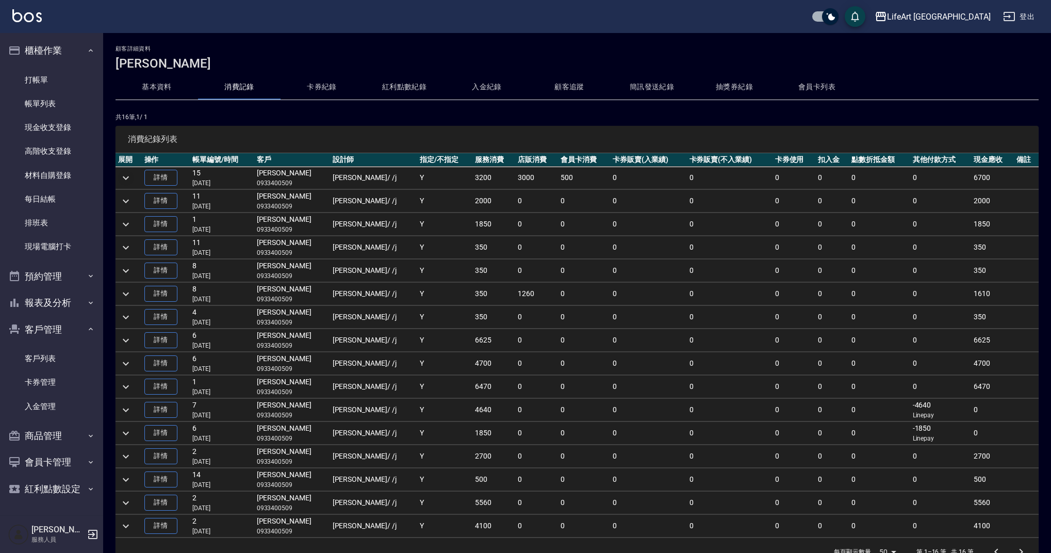
click at [128, 179] on icon "expand row" at bounding box center [126, 178] width 12 height 12
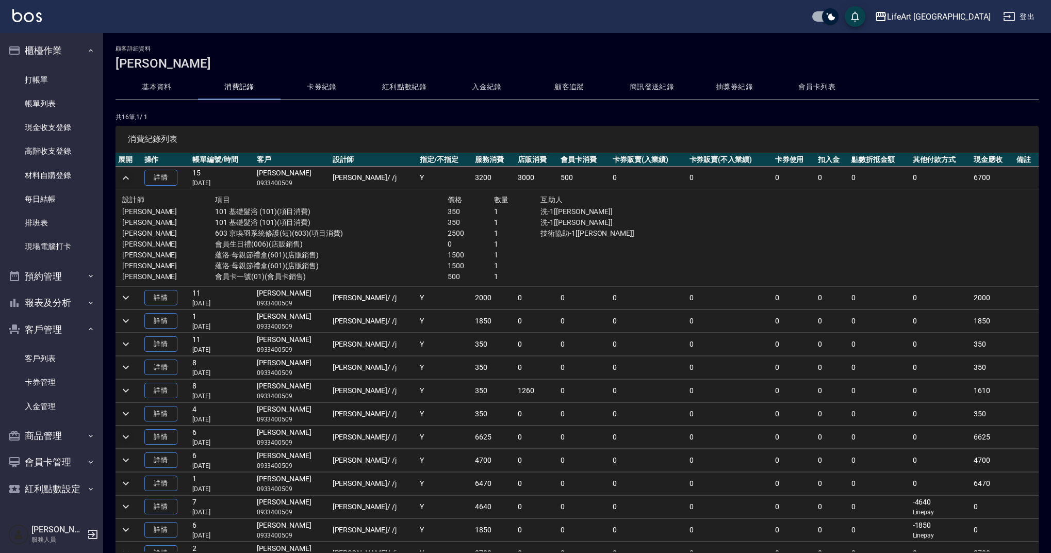
click at [132, 435] on icon "expand row" at bounding box center [126, 437] width 12 height 12
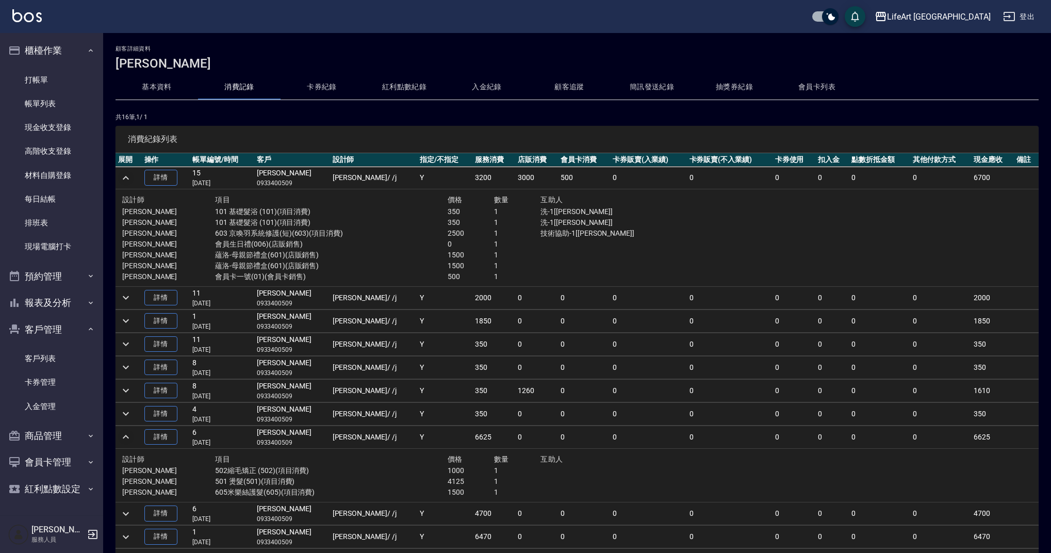
scroll to position [70, 0]
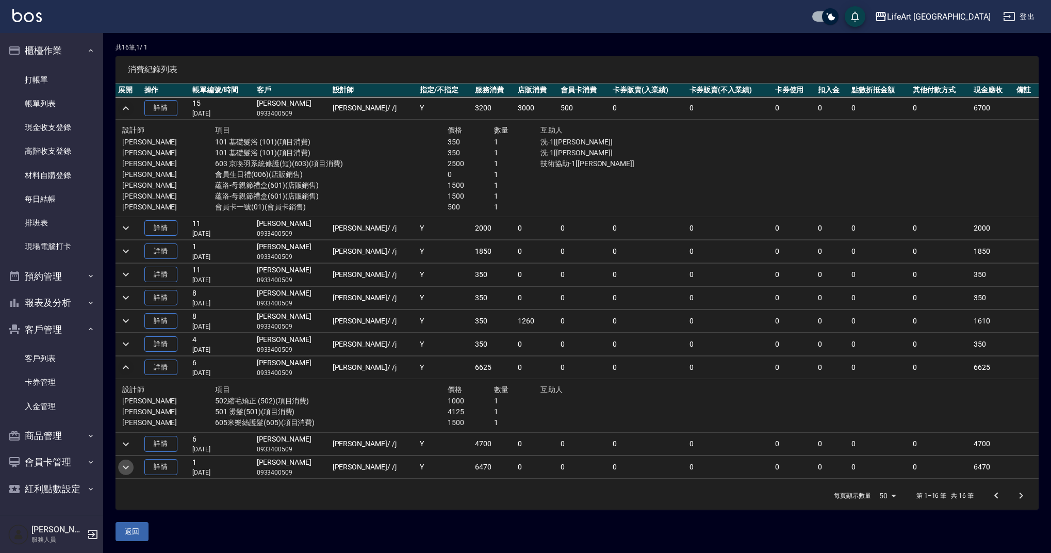
click at [127, 469] on icon "expand row" at bounding box center [126, 467] width 12 height 12
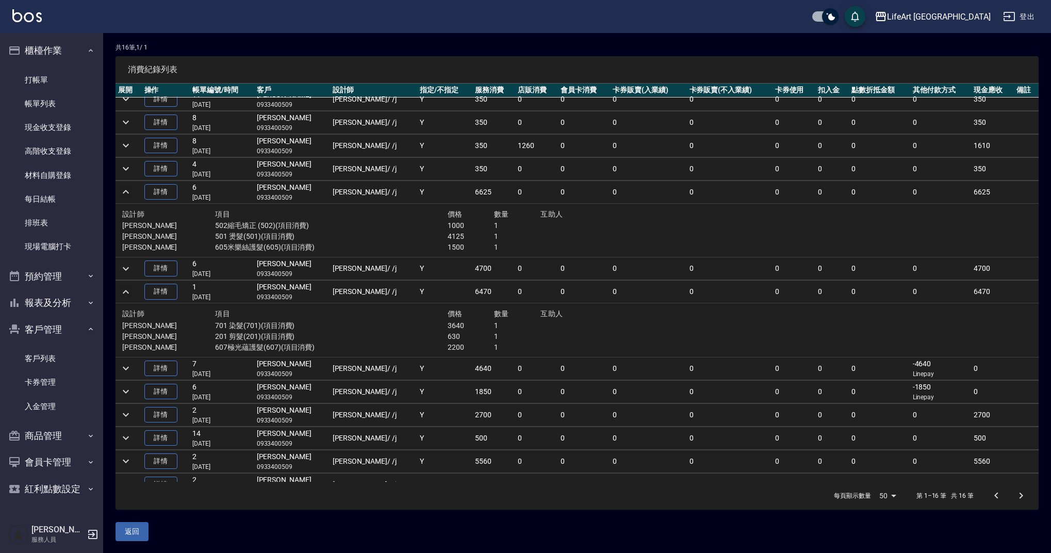
scroll to position [148, 0]
